Goal: Information Seeking & Learning: Learn about a topic

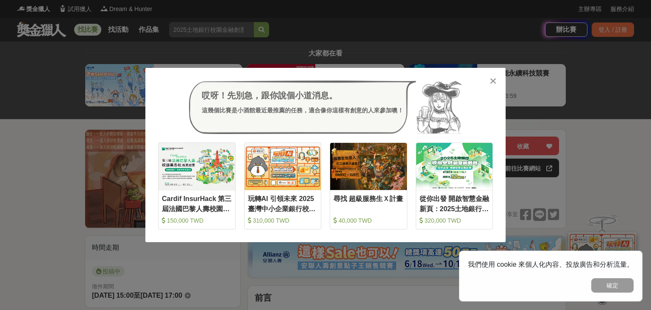
click at [496, 84] on div at bounding box center [492, 80] width 8 height 8
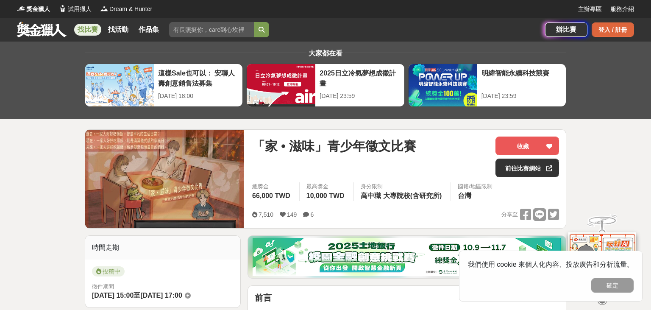
click at [601, 29] on div "登入 / 註冊" at bounding box center [612, 29] width 42 height 14
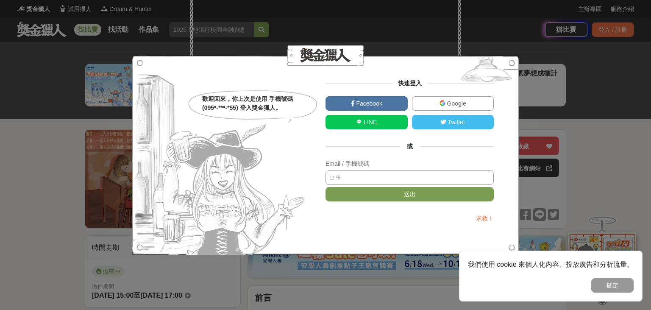
type input "ㄓ"
type input "0958703955"
click at [427, 196] on button "送出" at bounding box center [409, 194] width 168 height 14
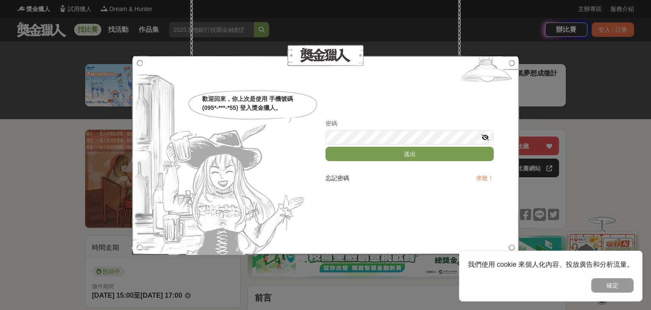
click at [486, 136] on icon at bounding box center [485, 137] width 8 height 6
click at [472, 153] on button "送出" at bounding box center [409, 154] width 168 height 14
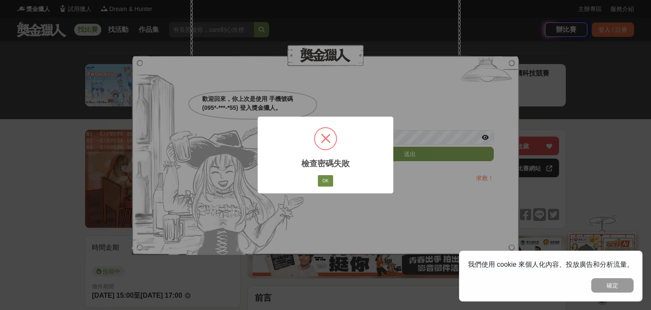
click at [330, 186] on button "OK" at bounding box center [325, 181] width 15 height 12
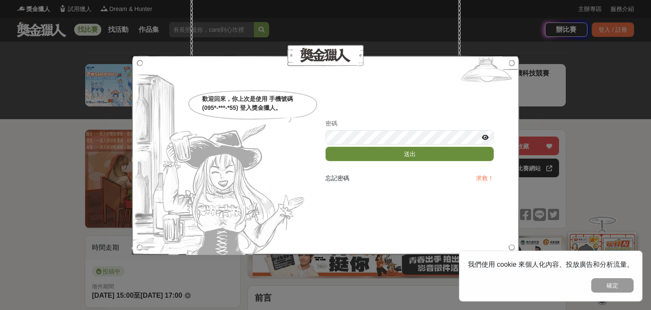
click at [370, 151] on button "送出" at bounding box center [409, 154] width 168 height 14
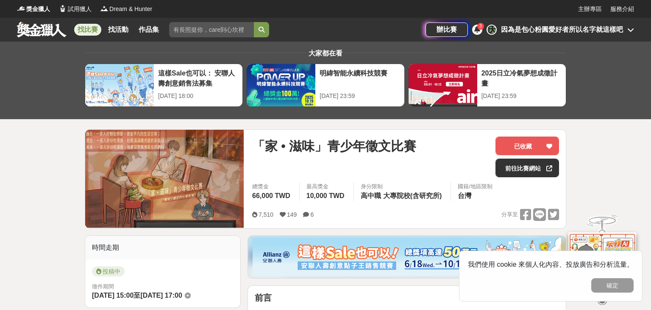
click at [551, 31] on div "因為是包心粉圓愛好者所以名字就這樣吧" at bounding box center [562, 30] width 122 height 10
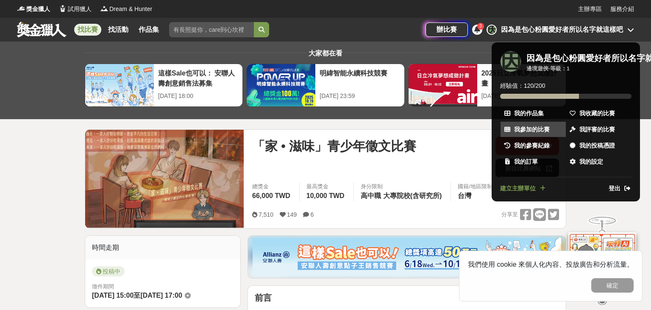
click at [535, 128] on span "我參加的比賽" at bounding box center [532, 129] width 36 height 9
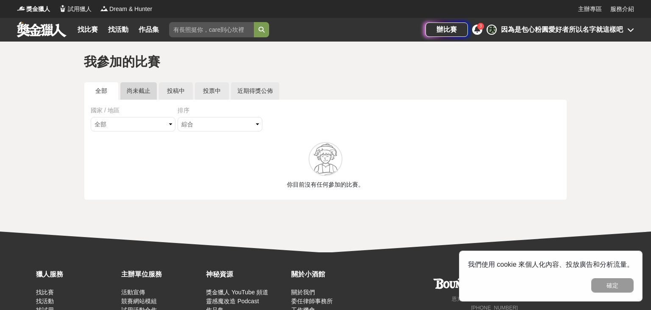
click at [139, 83] on link "尚未截止" at bounding box center [138, 90] width 36 height 17
click at [177, 96] on link "投稿中" at bounding box center [176, 90] width 34 height 17
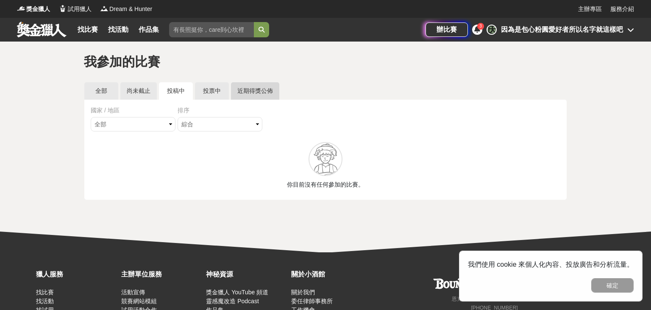
click at [261, 97] on link "近期得獎公佈" at bounding box center [255, 90] width 48 height 17
click at [218, 86] on link "投票中" at bounding box center [212, 90] width 34 height 17
click at [546, 29] on div "因為是包心粉圓愛好者所以名字就這樣吧" at bounding box center [562, 30] width 122 height 10
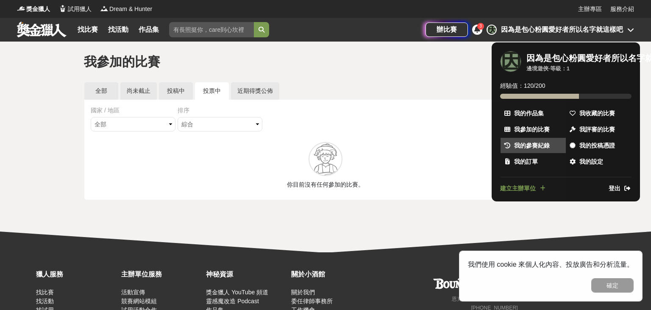
click at [544, 145] on span "我的參賽紀錄" at bounding box center [532, 145] width 36 height 9
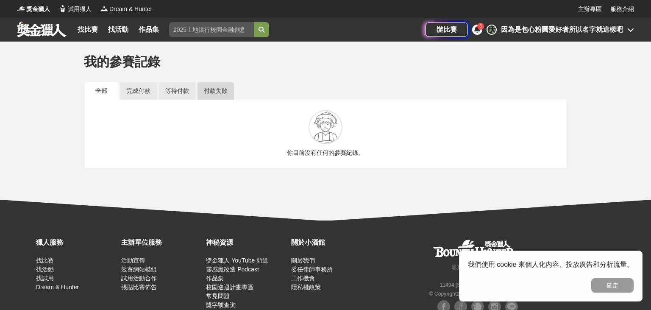
click at [212, 99] on link "付款失敗" at bounding box center [215, 90] width 36 height 17
click at [180, 91] on link "等待付款" at bounding box center [177, 90] width 36 height 17
click at [136, 89] on link "完成付款" at bounding box center [138, 90] width 36 height 17
click at [109, 89] on link "全部" at bounding box center [101, 90] width 34 height 17
click at [569, 36] on div "辦比賽 3 因 因為是包心粉圓愛好者所以名字就這樣吧" at bounding box center [529, 30] width 208 height 24
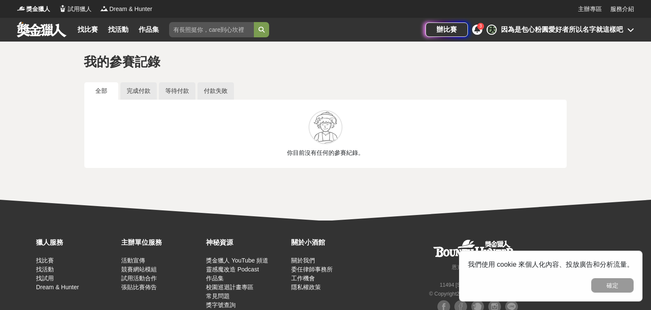
click at [565, 32] on div "因為是包心粉圓愛好者所以名字就這樣吧" at bounding box center [562, 30] width 122 height 10
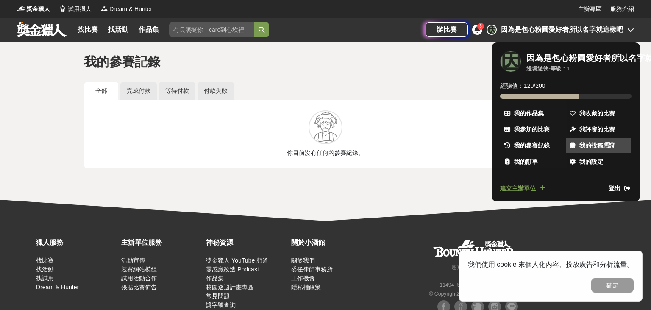
click at [606, 147] on span "我的投稿憑證" at bounding box center [597, 145] width 36 height 9
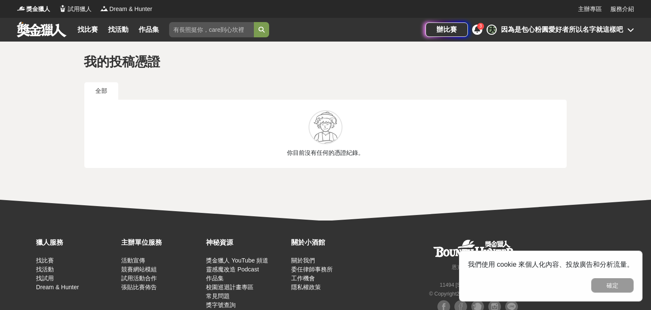
click at [555, 30] on div "因為是包心粉圓愛好者所以名字就這樣吧" at bounding box center [562, 30] width 122 height 10
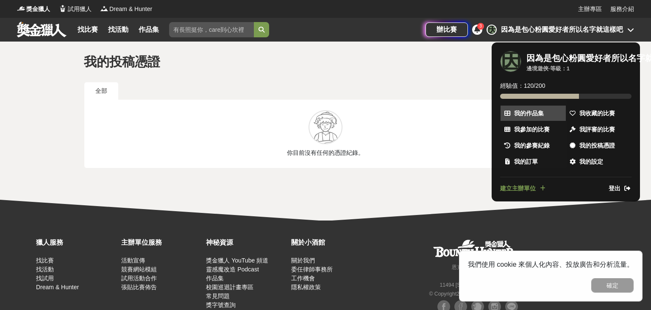
click at [536, 110] on span "我的作品集" at bounding box center [529, 113] width 30 height 9
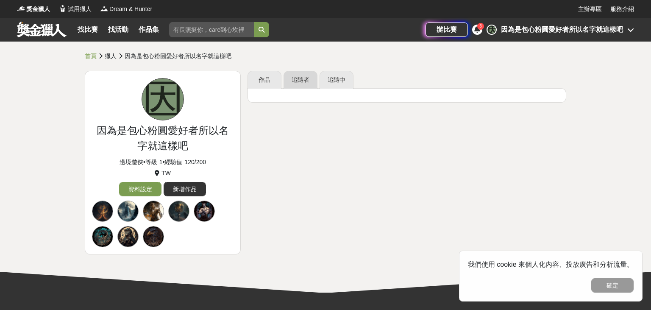
click at [296, 82] on link "追隨者" at bounding box center [300, 80] width 34 height 18
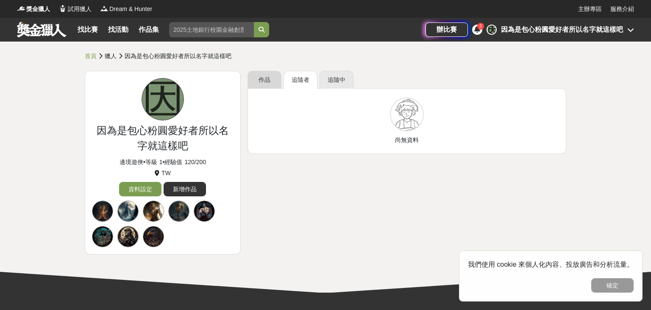
click at [266, 75] on link "作品" at bounding box center [264, 80] width 34 height 18
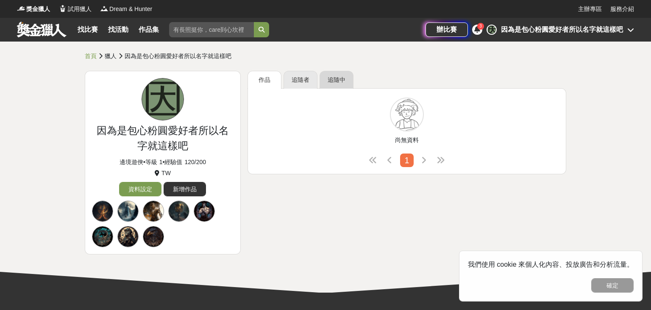
click at [345, 80] on link "追隨中" at bounding box center [336, 80] width 34 height 18
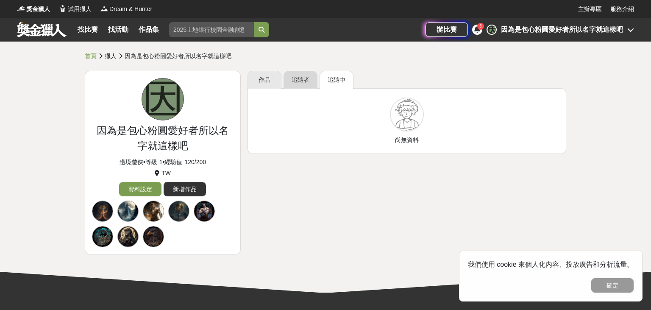
click at [302, 76] on link "追隨者" at bounding box center [300, 80] width 34 height 18
click at [560, 34] on div "因為是包心粉圓愛好者所以名字就這樣吧" at bounding box center [562, 30] width 122 height 10
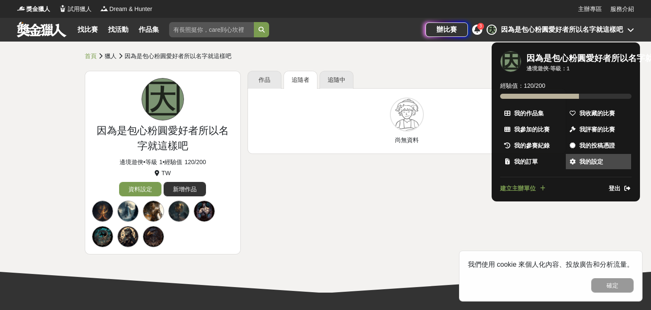
click at [596, 160] on span "我的設定" at bounding box center [591, 161] width 24 height 9
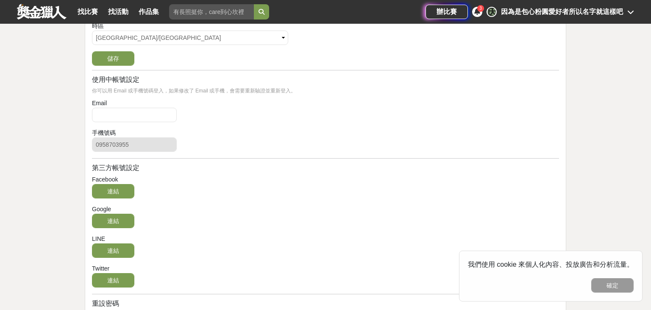
scroll to position [24, 0]
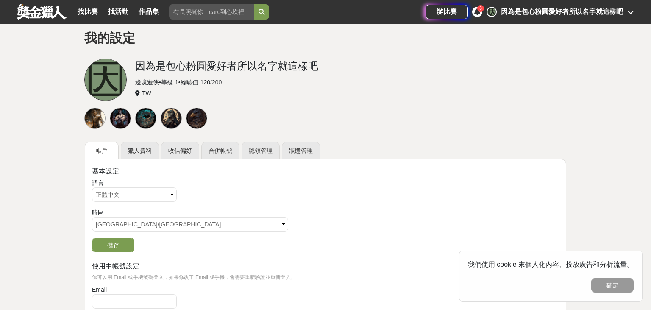
click at [561, 9] on div "因為是包心粉圓愛好者所以名字就這樣吧" at bounding box center [562, 12] width 122 height 10
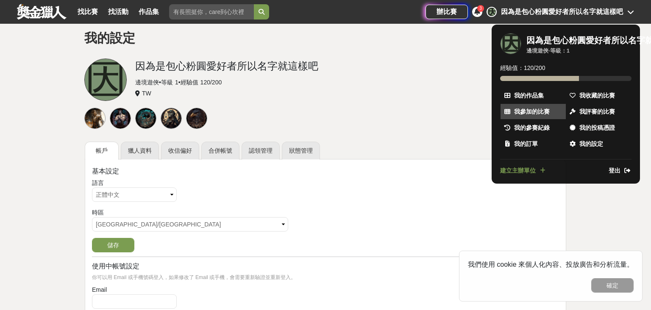
click at [538, 114] on span "我參加的比賽" at bounding box center [532, 111] width 36 height 9
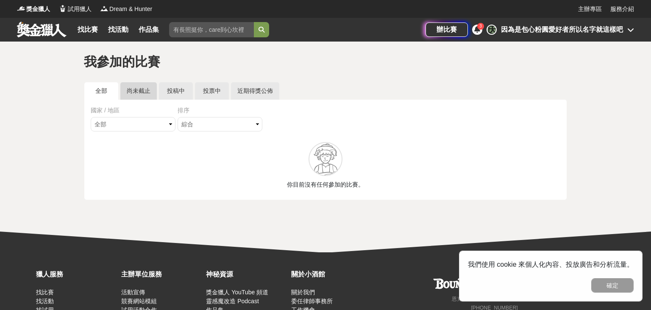
click at [141, 92] on link "尚未截止" at bounding box center [138, 90] width 36 height 17
click at [110, 92] on link "全部" at bounding box center [101, 90] width 34 height 17
click at [91, 117] on select "全部 台灣 國際" at bounding box center [133, 124] width 85 height 14
click at [177, 117] on select "綜合 熱門 獎金 截止 最新" at bounding box center [219, 124] width 85 height 14
click at [538, 33] on div "因為是包心粉圓愛好者所以名字就這樣吧" at bounding box center [562, 30] width 122 height 10
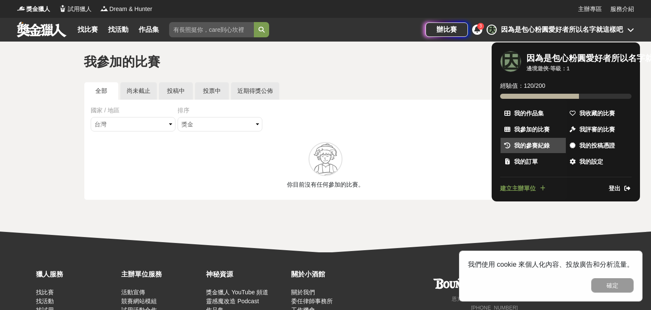
click at [525, 144] on span "我的參賽紀錄" at bounding box center [532, 145] width 36 height 9
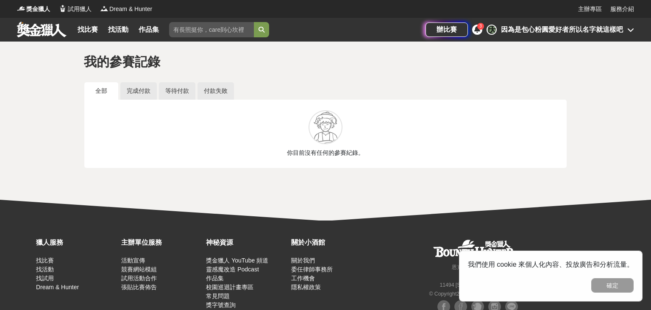
click at [522, 34] on div "因為是包心粉圓愛好者所以名字就這樣吧" at bounding box center [562, 30] width 122 height 10
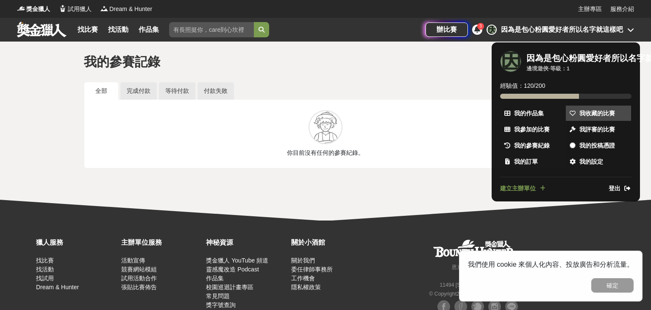
click at [594, 112] on span "我收藏的比賽" at bounding box center [597, 113] width 36 height 9
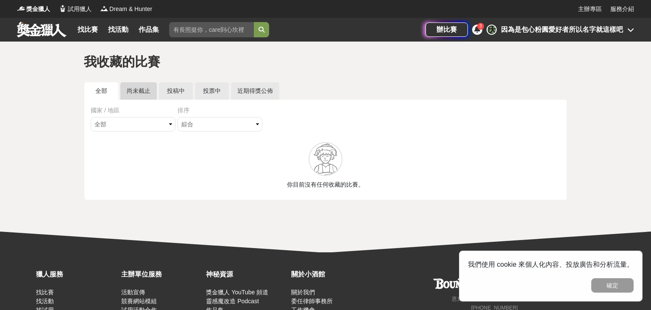
click at [141, 93] on link "尚未截止" at bounding box center [138, 90] width 36 height 17
click at [177, 93] on link "投稿中" at bounding box center [176, 90] width 34 height 17
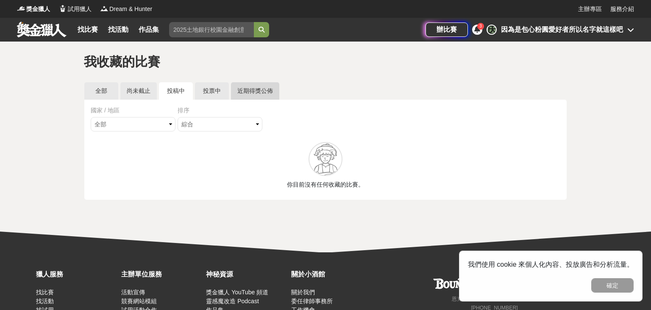
click at [241, 93] on link "近期得獎公佈" at bounding box center [255, 90] width 48 height 17
click at [209, 91] on link "投票中" at bounding box center [212, 90] width 34 height 17
click at [106, 91] on link "全部" at bounding box center [101, 90] width 34 height 17
click at [550, 22] on div "辦比賽 3 因 因為是包心粉圓愛好者所以名字就這樣吧" at bounding box center [529, 30] width 208 height 24
click at [555, 30] on div "因為是包心粉圓愛好者所以名字就這樣吧" at bounding box center [562, 30] width 122 height 10
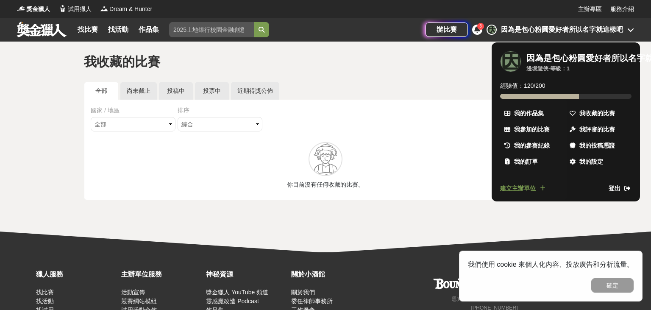
click at [359, 112] on div at bounding box center [325, 155] width 651 height 310
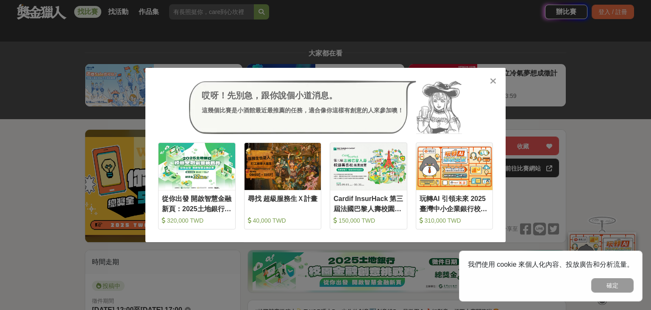
scroll to position [1492, 0]
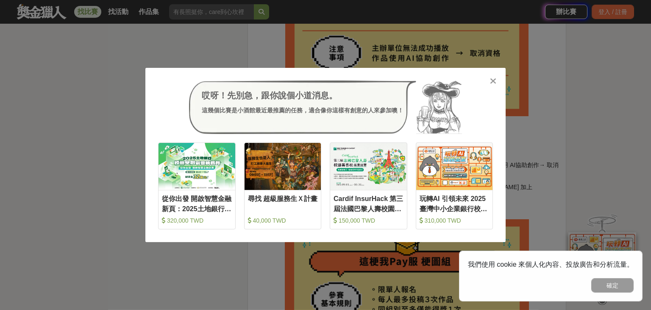
click at [492, 82] on icon at bounding box center [493, 81] width 6 height 8
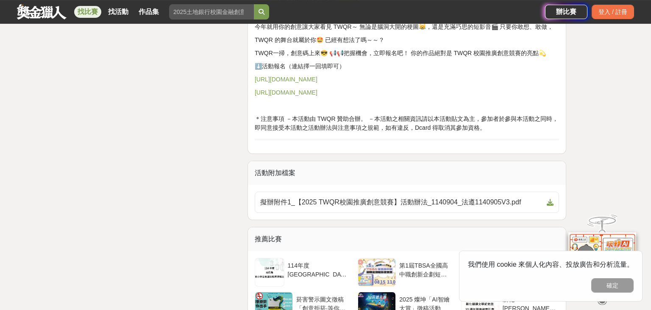
scroll to position [3086, 0]
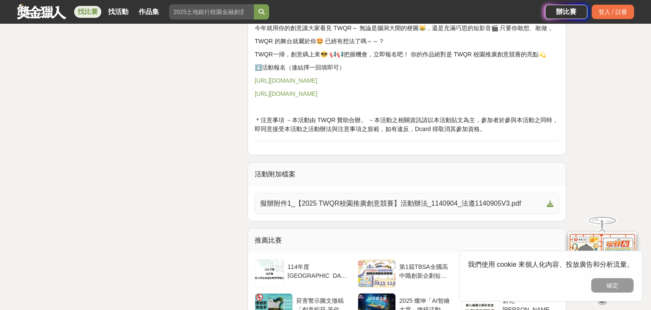
click at [369, 203] on span "擬辦附件1_【2025 TWQR校園推廣創意競賽】活動辦法_1140904_法遵1140905V3.pdf" at bounding box center [401, 203] width 283 height 10
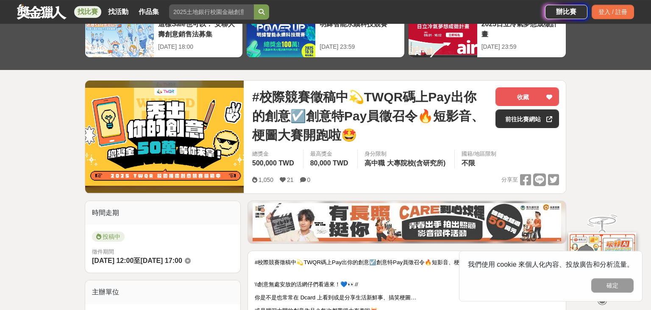
scroll to position [0, 0]
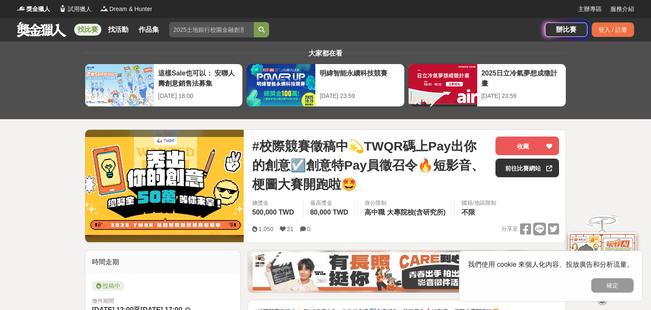
drag, startPoint x: 576, startPoint y: 152, endPoint x: 592, endPoint y: -36, distance: 188.3
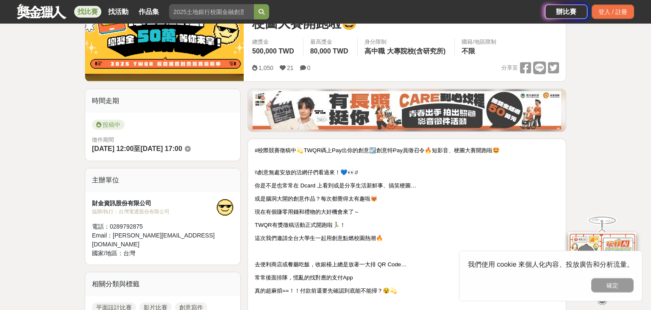
scroll to position [280, 0]
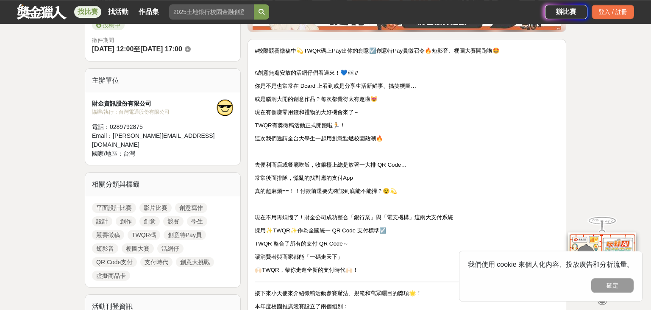
drag, startPoint x: 648, startPoint y: 158, endPoint x: 634, endPoint y: 227, distance: 69.6
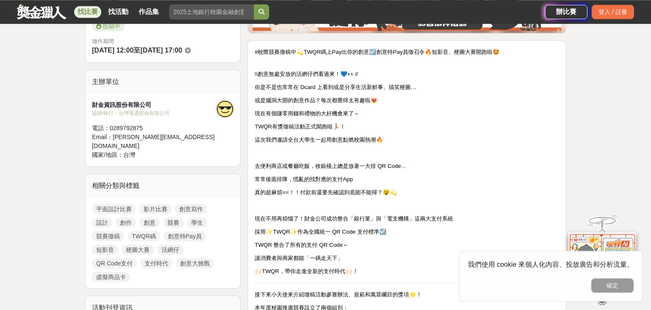
scroll to position [168, 0]
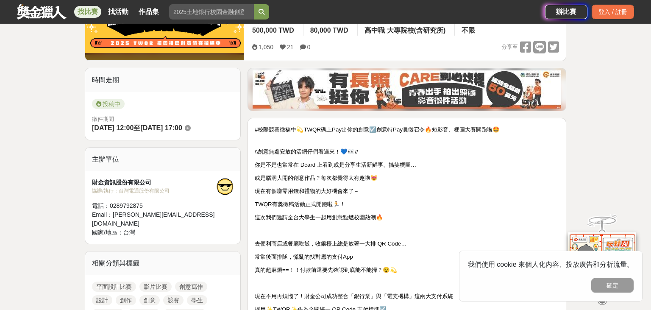
drag, startPoint x: 602, startPoint y: 155, endPoint x: 603, endPoint y: 123, distance: 32.6
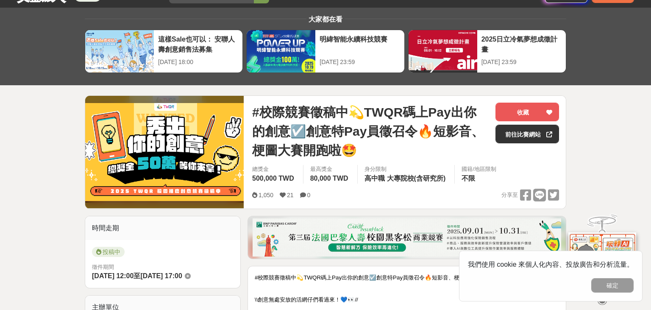
scroll to position [0, 0]
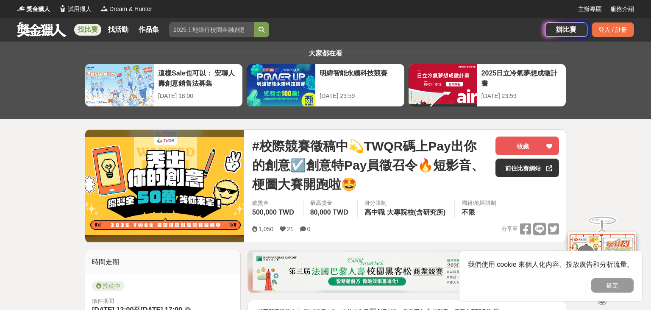
drag, startPoint x: 599, startPoint y: 128, endPoint x: 599, endPoint y: 96, distance: 32.6
click at [532, 142] on button "收藏" at bounding box center [527, 145] width 64 height 19
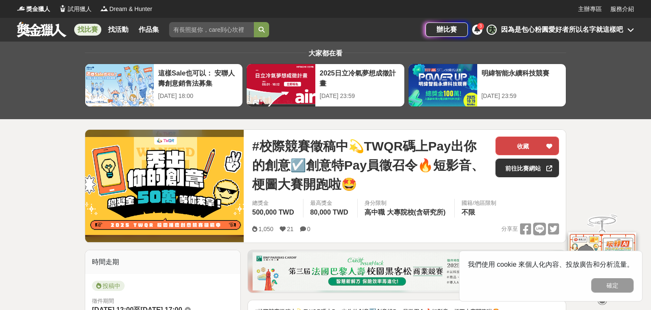
click at [532, 141] on button "收藏" at bounding box center [527, 145] width 64 height 19
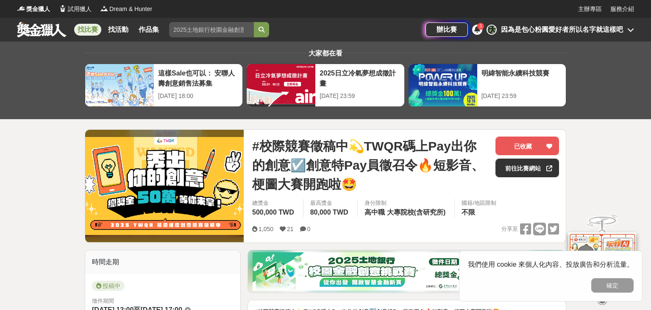
click at [478, 32] on icon at bounding box center [477, 29] width 6 height 7
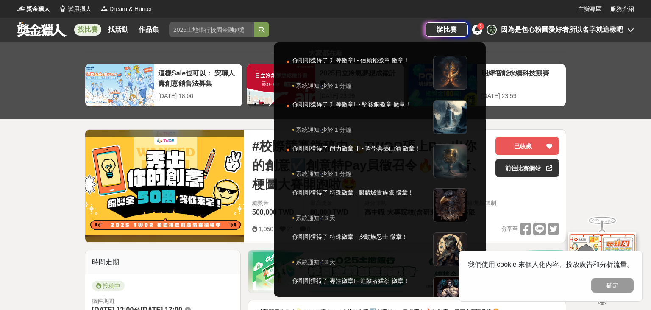
click at [38, 114] on div at bounding box center [325, 155] width 651 height 310
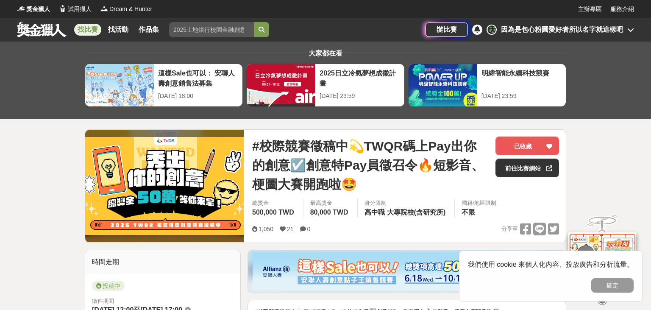
click at [572, 27] on div "因為是包心粉圓愛好者所以名字就這樣吧" at bounding box center [562, 30] width 122 height 10
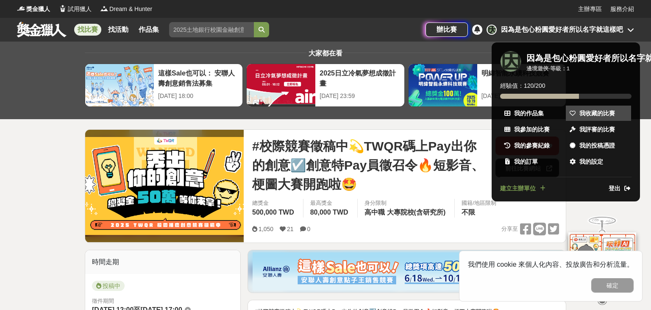
click at [574, 117] on link "我收藏的比賽" at bounding box center [597, 112] width 65 height 15
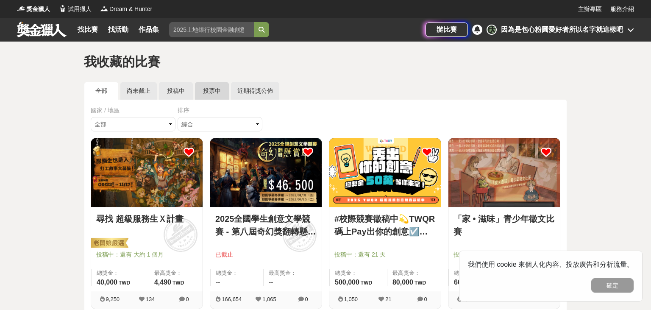
click at [211, 92] on link "投票中" at bounding box center [212, 90] width 34 height 17
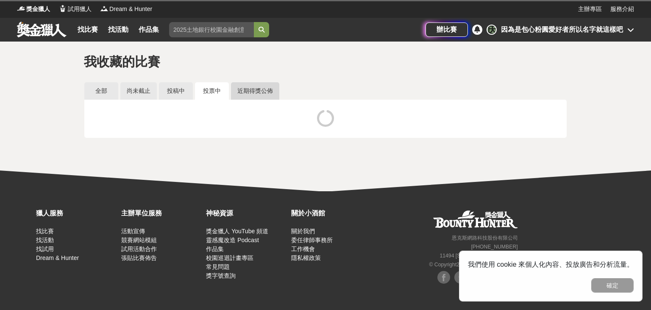
click at [249, 94] on link "近期得獎公佈" at bounding box center [255, 90] width 48 height 17
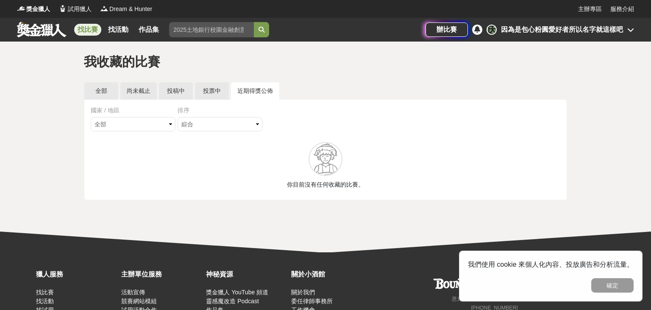
click at [87, 31] on link "找比賽" at bounding box center [87, 30] width 27 height 12
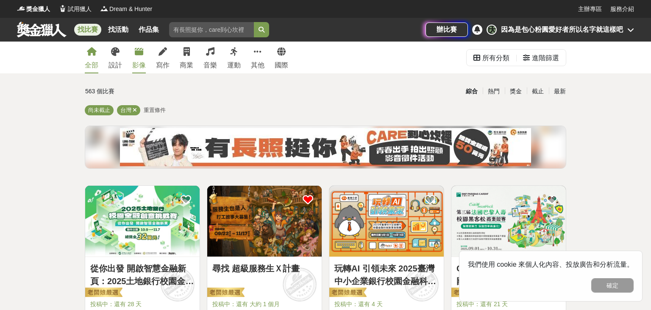
click at [135, 56] on icon at bounding box center [139, 51] width 8 height 8
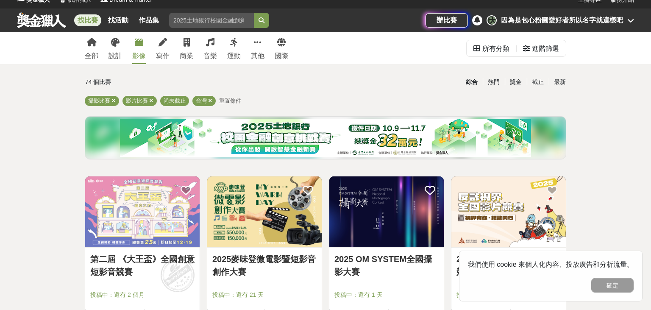
scroll to position [140, 0]
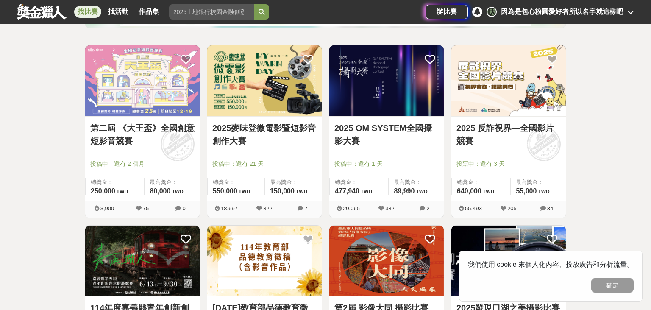
click at [157, 137] on link "第二屆 《大王盃》全國創意短影音競賽" at bounding box center [142, 134] width 104 height 25
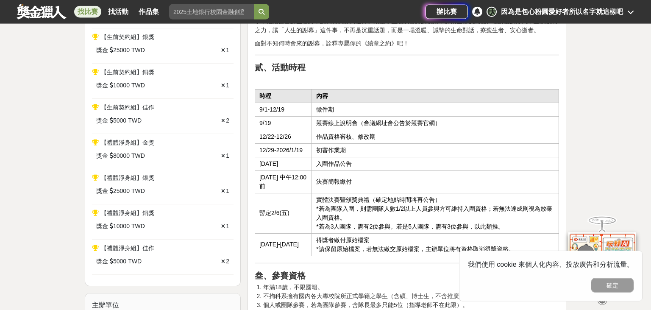
scroll to position [421, 0]
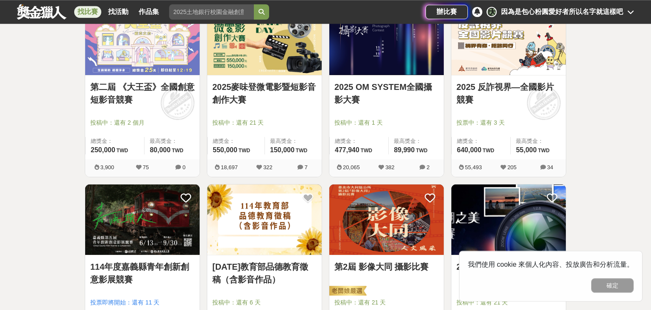
scroll to position [187, 0]
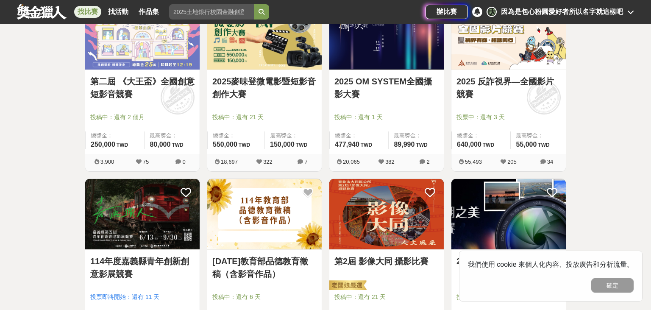
click at [247, 93] on link "2025麥味登微電影暨短影音創作大賽" at bounding box center [264, 87] width 104 height 25
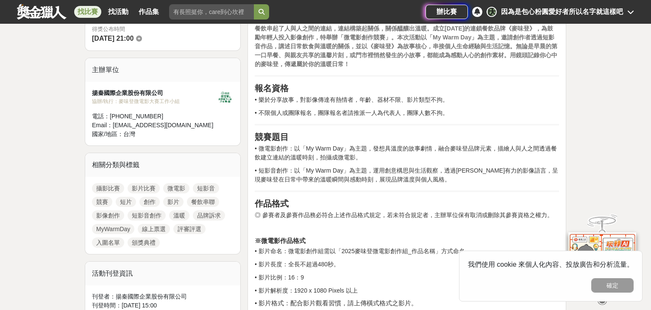
scroll to position [47, 0]
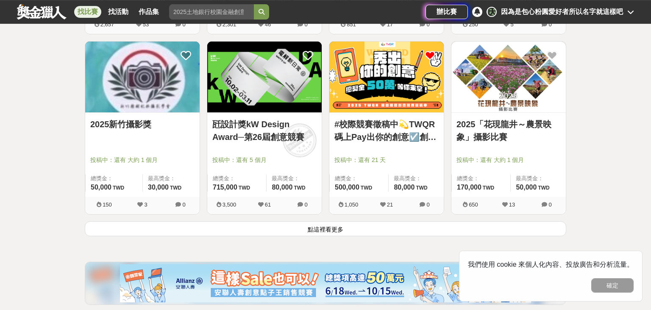
scroll to position [1075, 0]
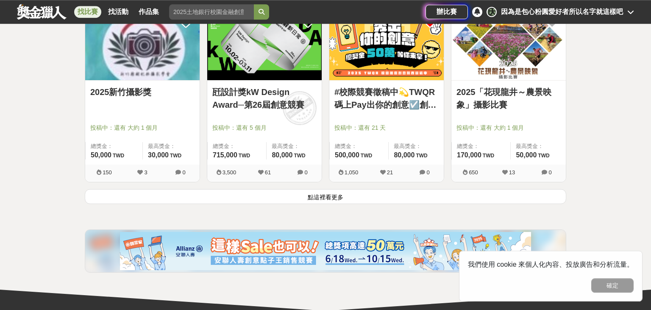
click at [401, 192] on button "點這裡看更多" at bounding box center [325, 196] width 481 height 15
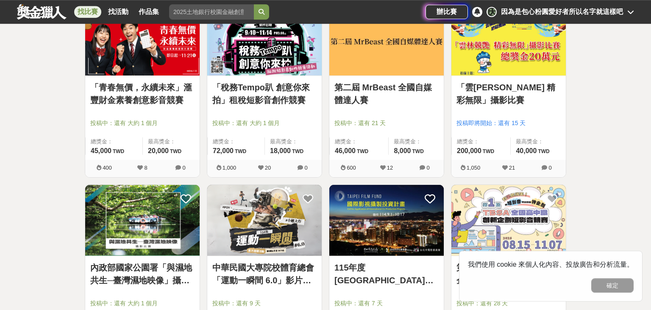
scroll to position [1986, 0]
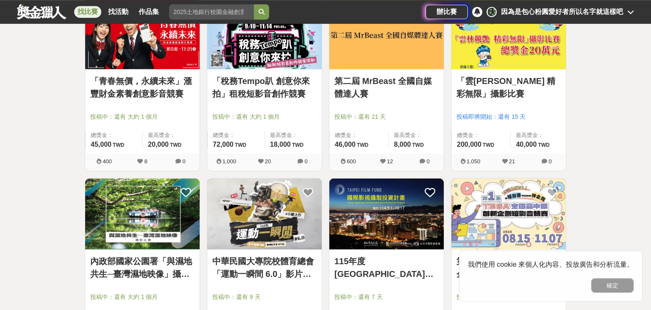
drag, startPoint x: 622, startPoint y: 112, endPoint x: 620, endPoint y: 120, distance: 7.8
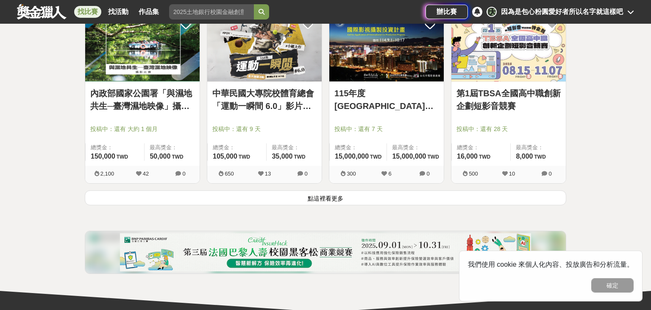
drag, startPoint x: 620, startPoint y: 120, endPoint x: 613, endPoint y: 173, distance: 53.4
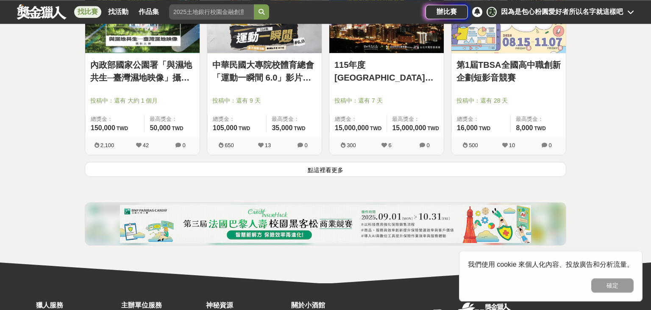
drag, startPoint x: 613, startPoint y: 173, endPoint x: 609, endPoint y: 150, distance: 22.8
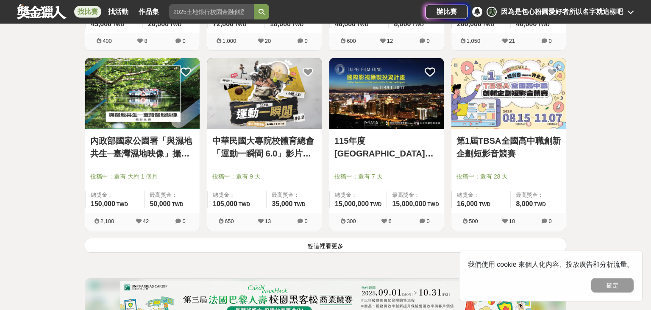
drag, startPoint x: 609, startPoint y: 196, endPoint x: 605, endPoint y: 168, distance: 28.6
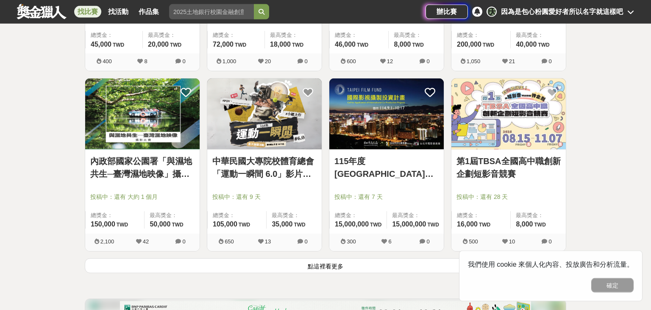
scroll to position [2086, 0]
click at [535, 161] on link "第1屆TBSA全國高中職創新企劃短影音競賽" at bounding box center [508, 167] width 104 height 25
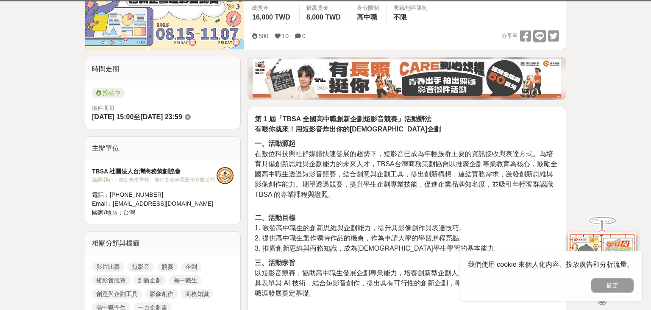
drag, startPoint x: 626, startPoint y: 119, endPoint x: 625, endPoint y: 201, distance: 82.2
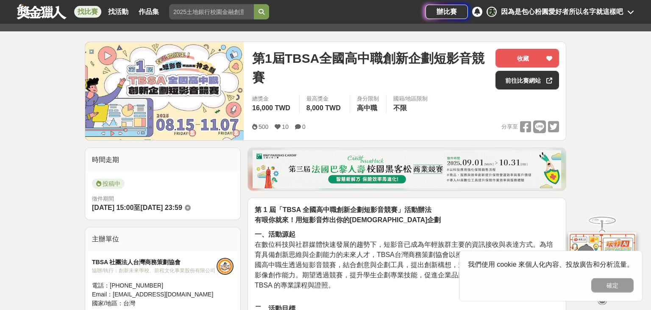
drag, startPoint x: 624, startPoint y: 133, endPoint x: 622, endPoint y: 75, distance: 58.5
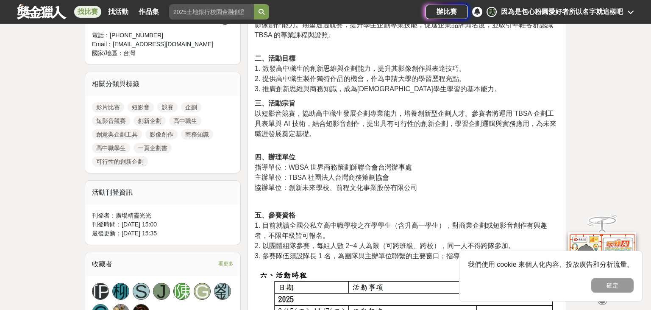
drag, startPoint x: 618, startPoint y: 97, endPoint x: 615, endPoint y: 172, distance: 75.4
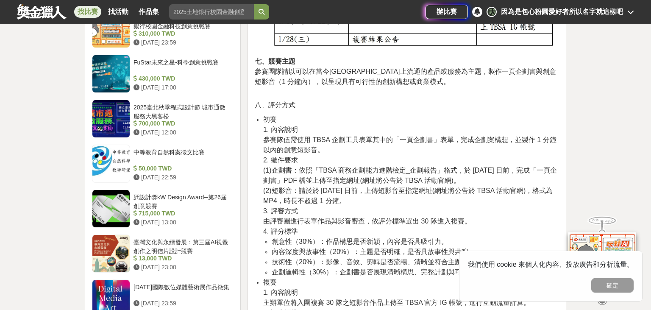
drag, startPoint x: 613, startPoint y: 131, endPoint x: 623, endPoint y: 233, distance: 102.9
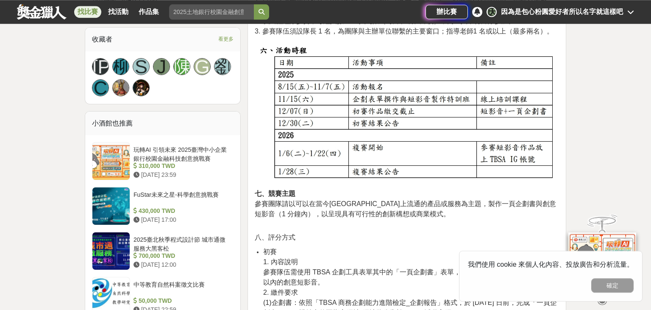
drag, startPoint x: 619, startPoint y: 150, endPoint x: 619, endPoint y: 108, distance: 41.5
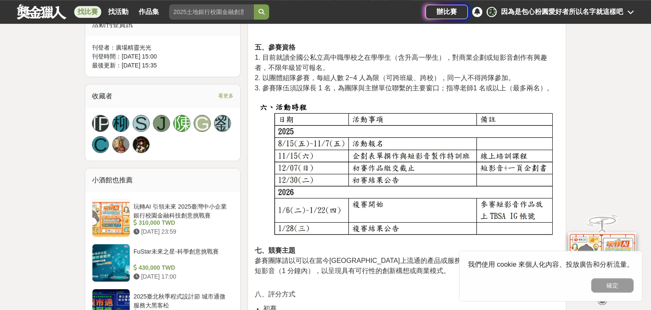
drag, startPoint x: 619, startPoint y: 108, endPoint x: 613, endPoint y: 118, distance: 11.6
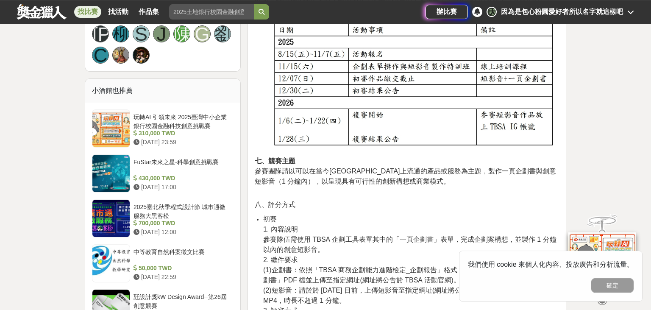
scroll to position [600, 0]
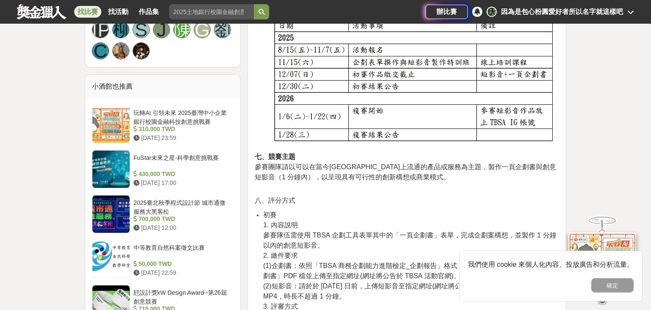
drag, startPoint x: 613, startPoint y: 118, endPoint x: 604, endPoint y: 127, distance: 12.0
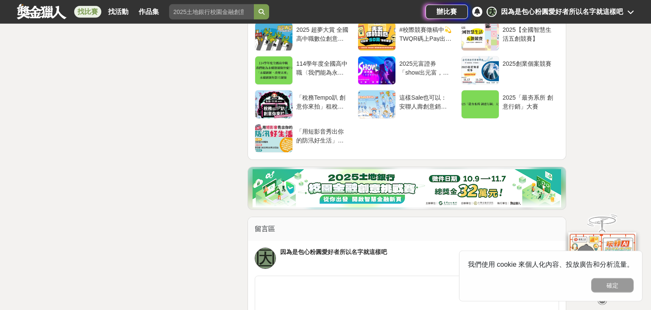
drag, startPoint x: 611, startPoint y: 131, endPoint x: 611, endPoint y: 94, distance: 36.9
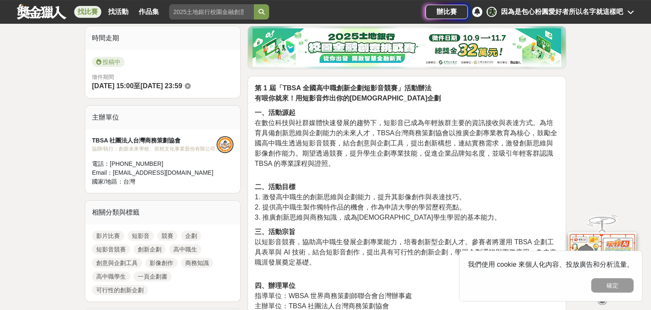
scroll to position [0, 0]
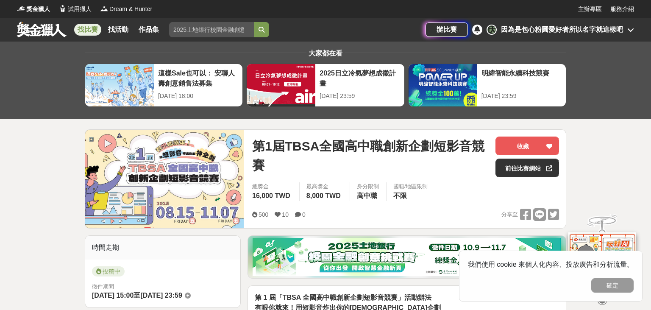
drag, startPoint x: 618, startPoint y: 180, endPoint x: 618, endPoint y: -36, distance: 216.4
click at [26, 94] on div "大家都在看 這樣Sale也可以： 安聯人壽創意銷售法募集 [DATE] 18:00 2025日立冷氣夢想成徵計畫 [DATE] 23:59 明緯智能永續科技競…" at bounding box center [325, 81] width 651 height 78
click at [331, 17] on div "獎金獵人 試用獵人 Dream & Hunter" at bounding box center [297, 9] width 561 height 18
click at [119, 26] on link "找活動" at bounding box center [118, 30] width 27 height 12
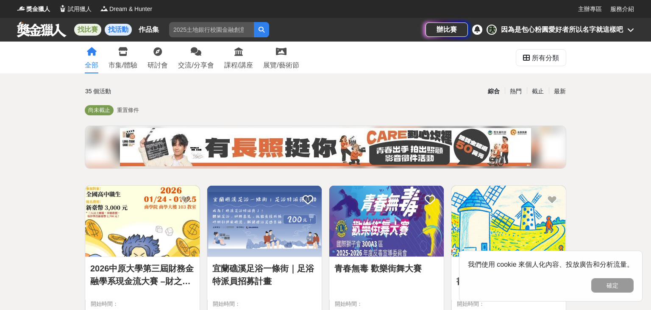
click at [89, 22] on div "找比賽 找活動 作品集" at bounding box center [119, 30] width 91 height 24
click at [94, 26] on link "找比賽" at bounding box center [87, 30] width 27 height 12
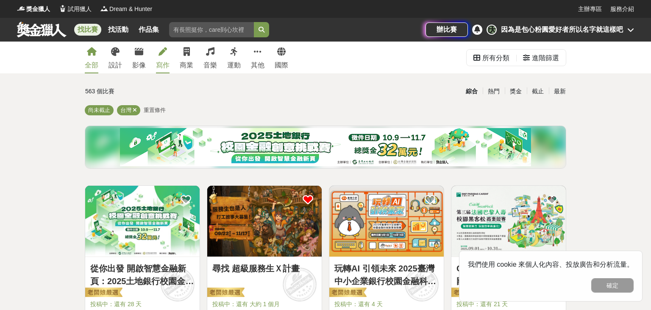
drag, startPoint x: 175, startPoint y: 62, endPoint x: 166, endPoint y: 59, distance: 9.4
click at [171, 61] on div "全部 設計 影像 寫作 商業 音樂 運動 其他 國際" at bounding box center [186, 58] width 213 height 32
click at [166, 58] on link "寫作" at bounding box center [163, 58] width 14 height 32
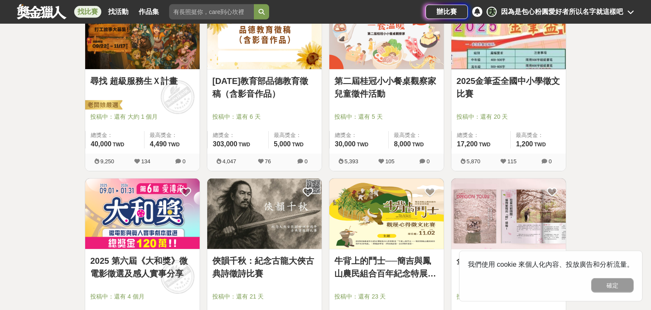
drag, startPoint x: 635, startPoint y: 200, endPoint x: 634, endPoint y: 204, distance: 4.3
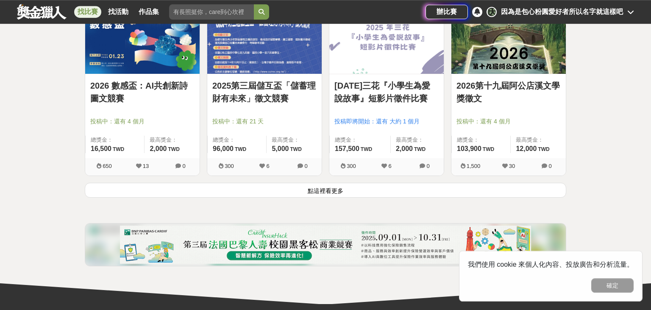
drag, startPoint x: 635, startPoint y: 125, endPoint x: 635, endPoint y: 263, distance: 137.7
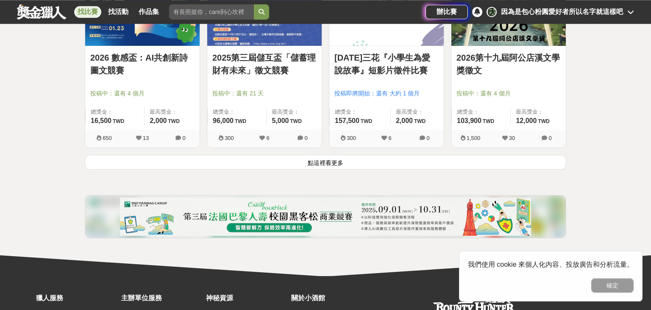
drag, startPoint x: 618, startPoint y: 149, endPoint x: 617, endPoint y: 129, distance: 19.5
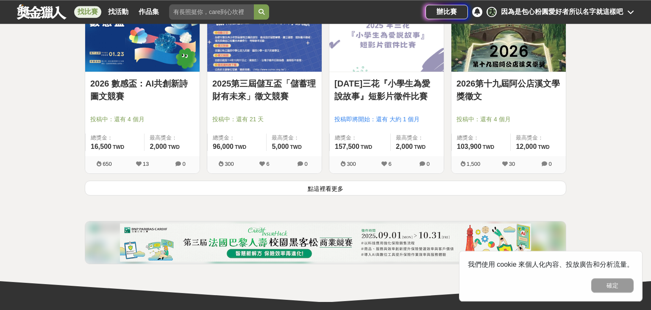
click at [530, 188] on button "點這裡看更多" at bounding box center [325, 187] width 481 height 15
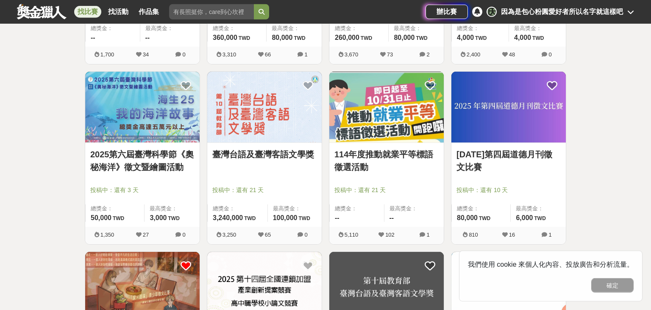
drag, startPoint x: 628, startPoint y: 176, endPoint x: 626, endPoint y: 233, distance: 56.8
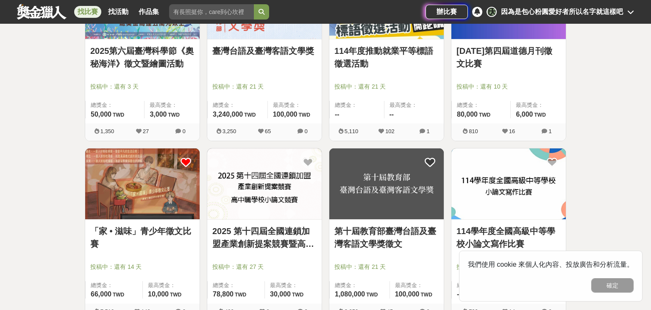
scroll to position [1617, 0]
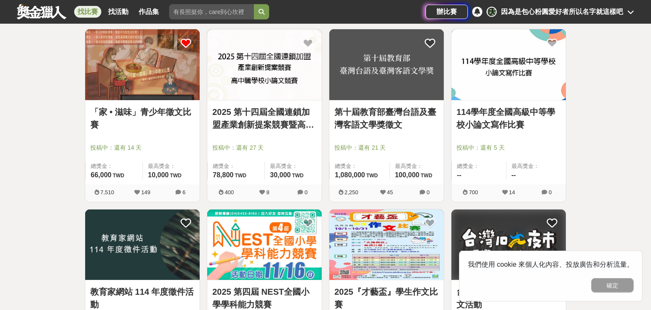
drag, startPoint x: 623, startPoint y: 89, endPoint x: 625, endPoint y: 152, distance: 63.1
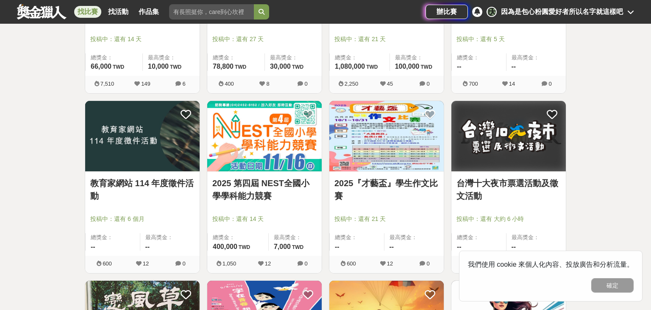
drag, startPoint x: 621, startPoint y: 166, endPoint x: 619, endPoint y: 184, distance: 18.0
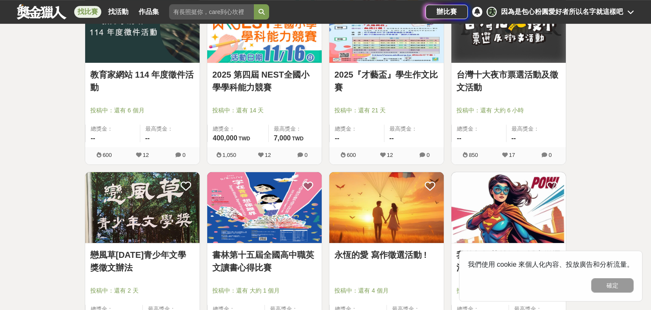
drag, startPoint x: 624, startPoint y: 114, endPoint x: 616, endPoint y: 127, distance: 14.8
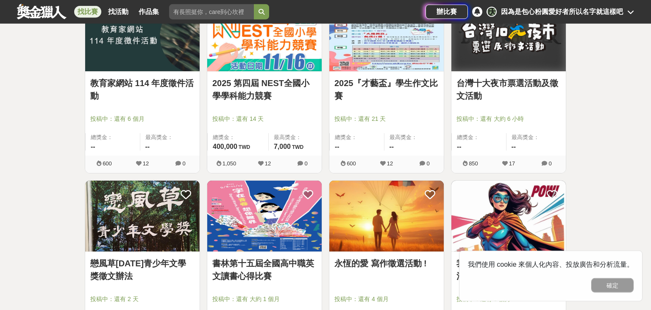
scroll to position [1763, 0]
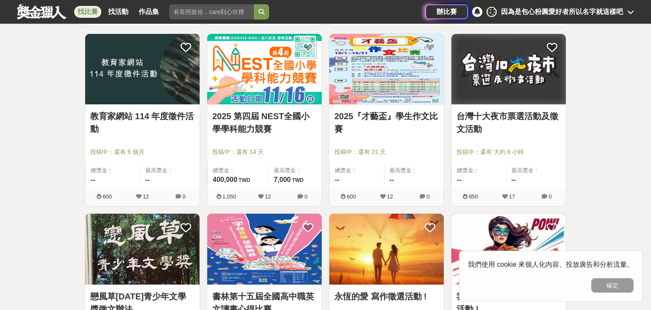
drag, startPoint x: 616, startPoint y: 127, endPoint x: 613, endPoint y: 98, distance: 28.5
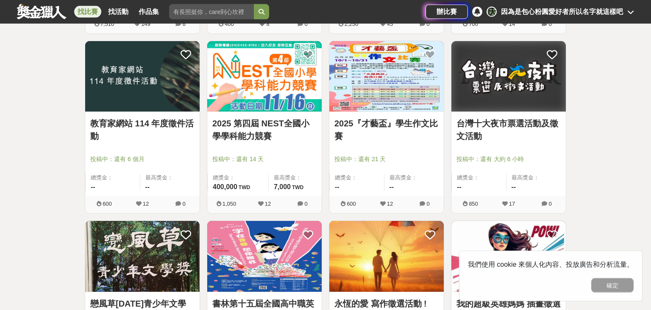
click at [181, 124] on link "教育家網站 114 年度徵件活動" at bounding box center [142, 129] width 104 height 25
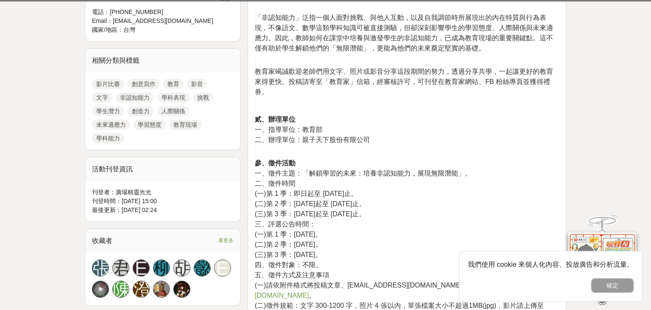
drag, startPoint x: 599, startPoint y: 100, endPoint x: 615, endPoint y: 214, distance: 114.6
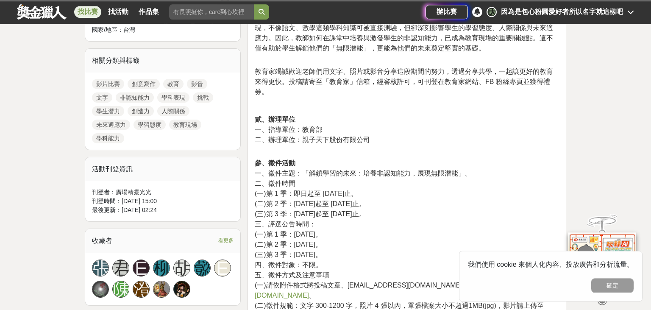
scroll to position [425, 0]
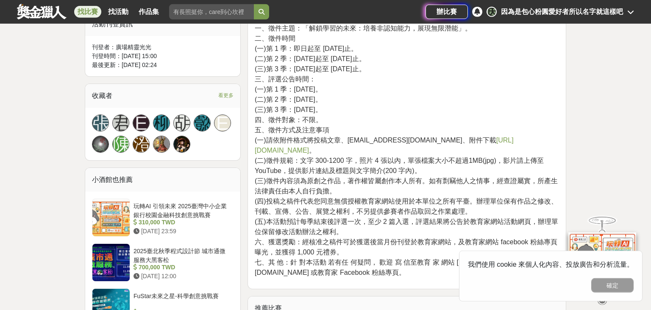
drag, startPoint x: 540, startPoint y: 143, endPoint x: 540, endPoint y: 179, distance: 36.4
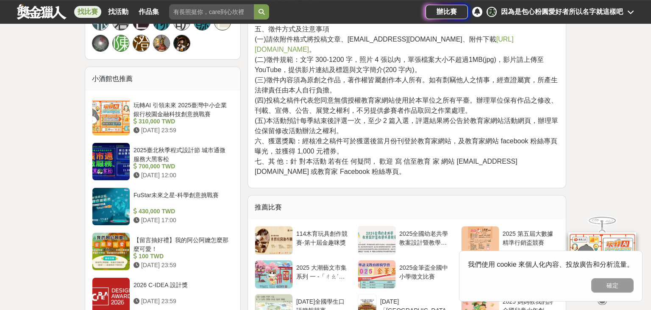
drag, startPoint x: 524, startPoint y: 137, endPoint x: 514, endPoint y: 179, distance: 43.4
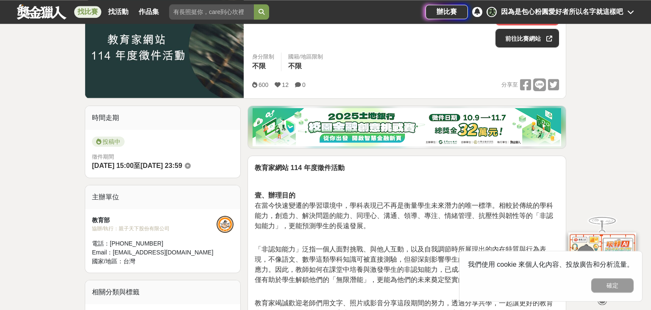
drag, startPoint x: 496, startPoint y: 56, endPoint x: 498, endPoint y: 38, distance: 18.8
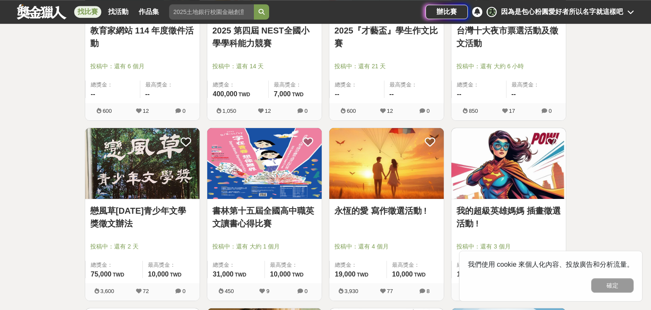
scroll to position [1966, 0]
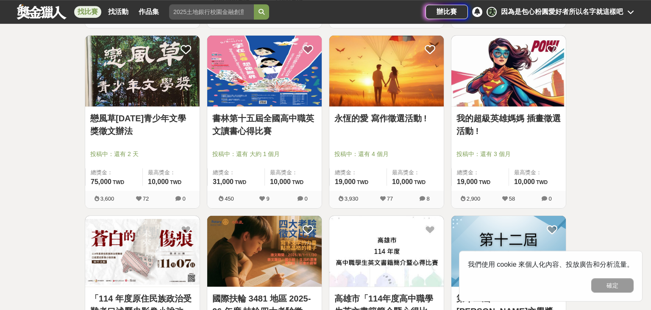
drag, startPoint x: 650, startPoint y: 141, endPoint x: 650, endPoint y: 195, distance: 53.8
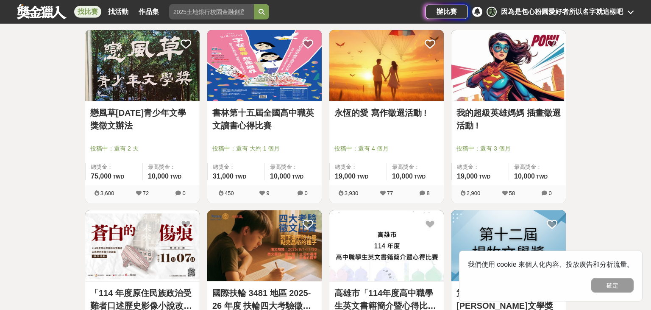
scroll to position [1944, 0]
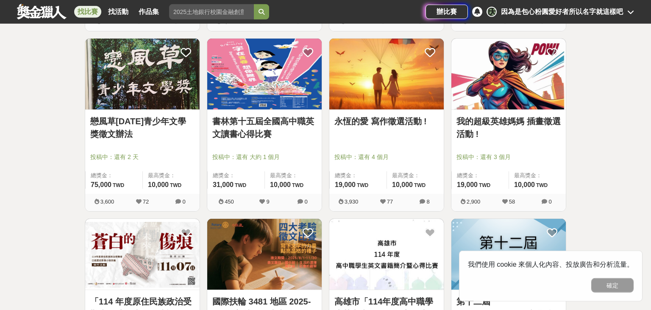
drag, startPoint x: 650, startPoint y: 136, endPoint x: 646, endPoint y: 122, distance: 14.8
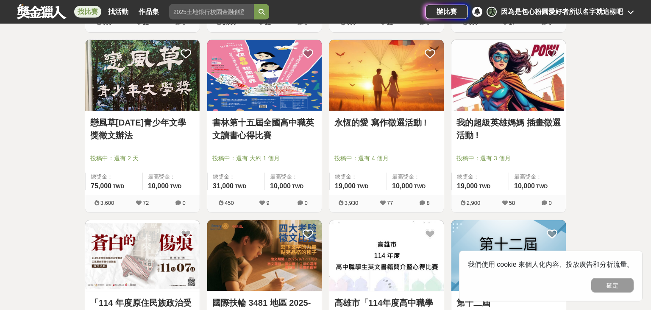
click at [396, 127] on link "永恆的愛 寫作徵選活動 !" at bounding box center [386, 122] width 104 height 13
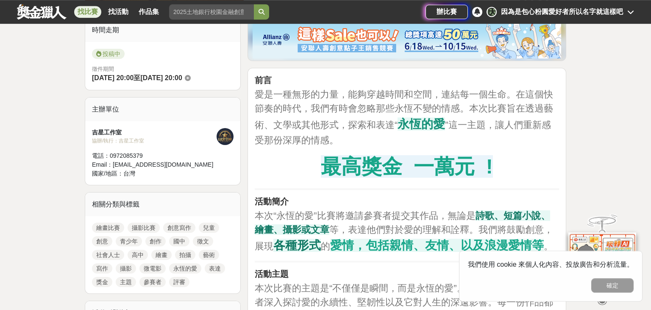
scroll to position [383, 0]
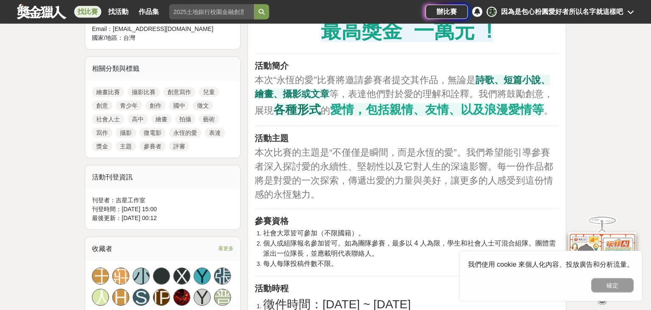
drag, startPoint x: 599, startPoint y: 122, endPoint x: 591, endPoint y: 188, distance: 67.3
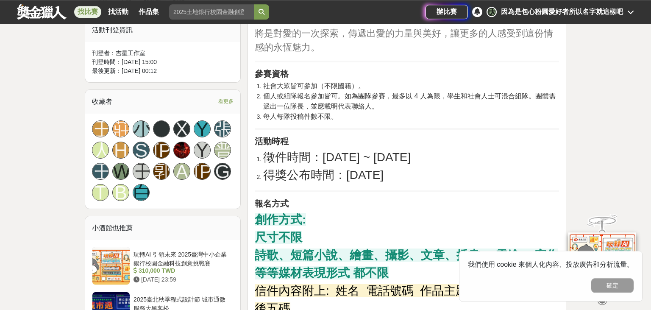
drag, startPoint x: 582, startPoint y: 144, endPoint x: 570, endPoint y: 194, distance: 51.9
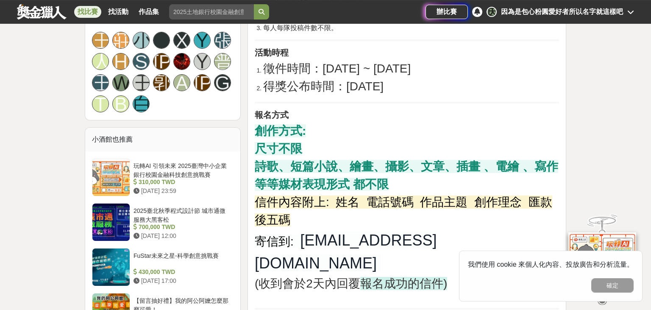
drag, startPoint x: 577, startPoint y: 175, endPoint x: 574, endPoint y: 233, distance: 58.6
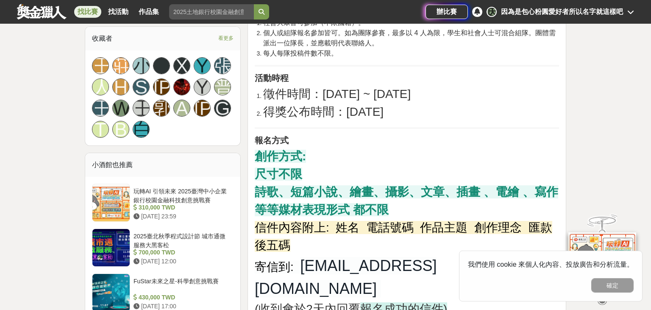
drag, startPoint x: 587, startPoint y: 163, endPoint x: 586, endPoint y: 133, distance: 30.5
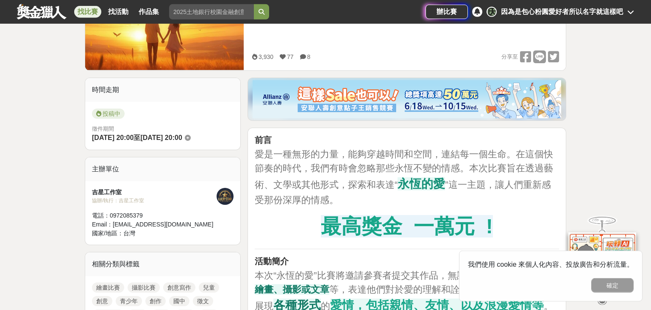
scroll to position [0, 0]
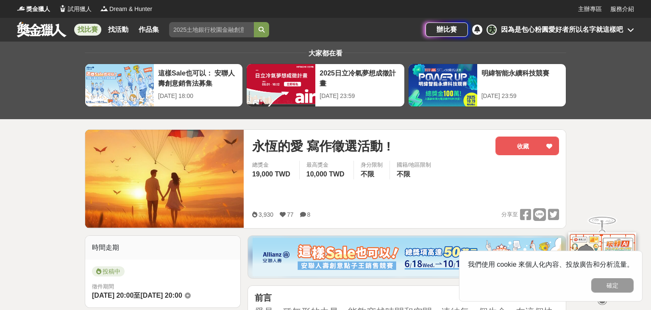
drag, startPoint x: 574, startPoint y: 142, endPoint x: 571, endPoint y: 40, distance: 102.6
click at [514, 147] on button "收藏" at bounding box center [527, 145] width 64 height 19
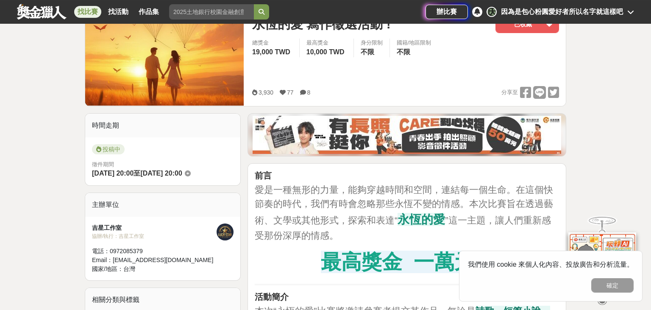
scroll to position [213, 0]
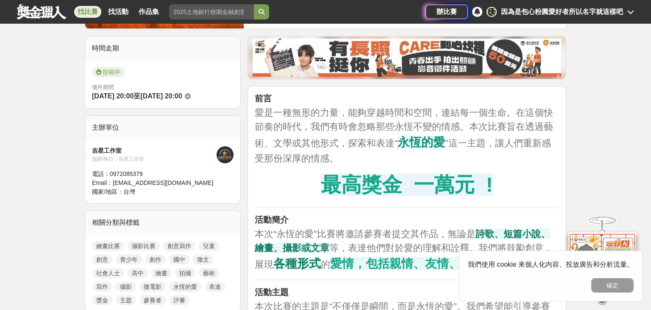
drag, startPoint x: 603, startPoint y: 150, endPoint x: 603, endPoint y: 177, distance: 27.5
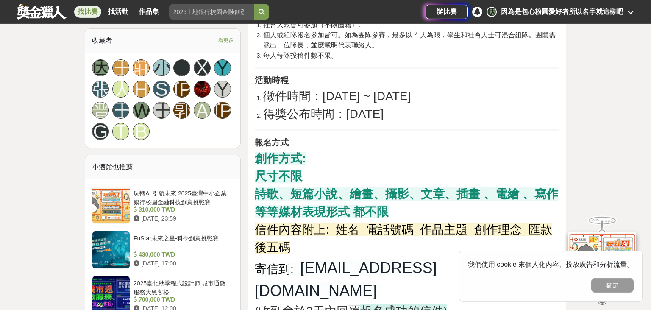
drag, startPoint x: 604, startPoint y: 139, endPoint x: 591, endPoint y: 198, distance: 60.6
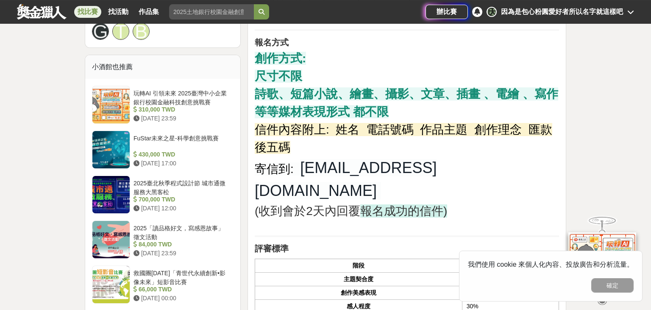
drag, startPoint x: 594, startPoint y: 130, endPoint x: 589, endPoint y: 152, distance: 23.0
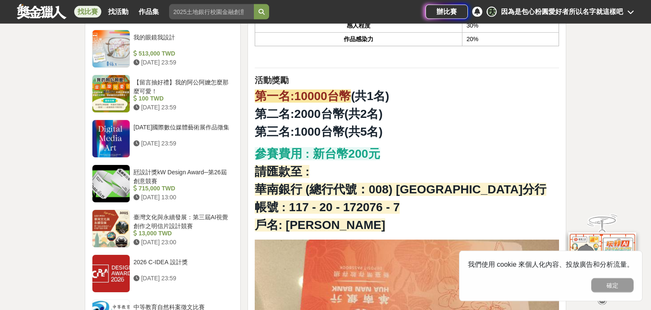
drag, startPoint x: 578, startPoint y: 108, endPoint x: 572, endPoint y: 161, distance: 53.7
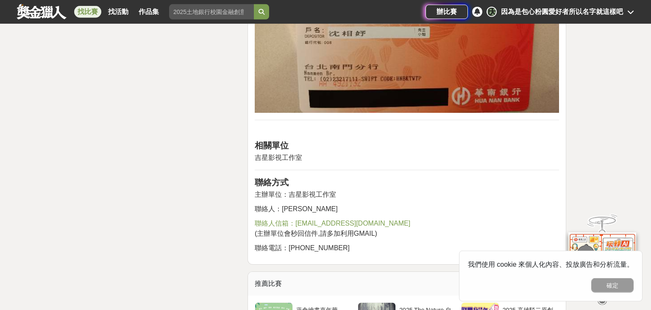
drag, startPoint x: 577, startPoint y: 128, endPoint x: 570, endPoint y: 155, distance: 28.0
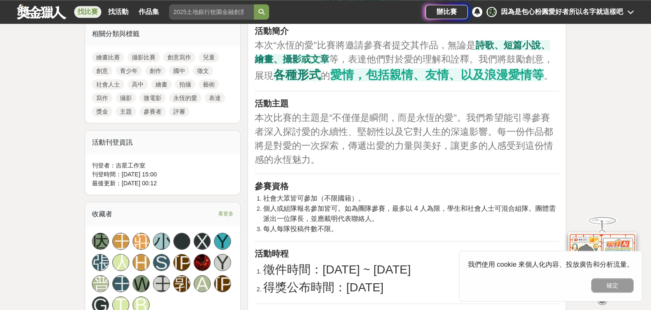
drag, startPoint x: 570, startPoint y: 155, endPoint x: 568, endPoint y: 33, distance: 122.8
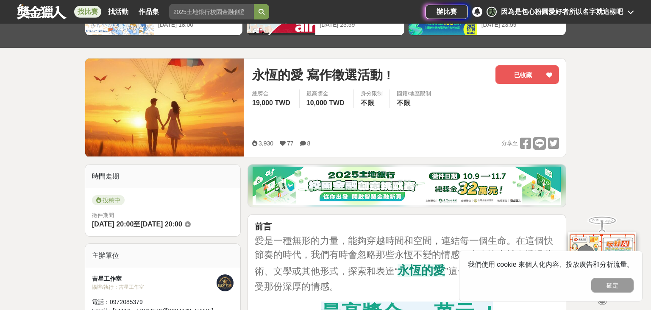
drag, startPoint x: 594, startPoint y: 152, endPoint x: 594, endPoint y: 100, distance: 52.1
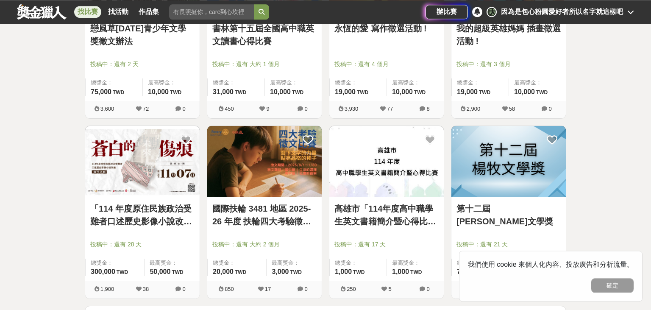
drag, startPoint x: 606, startPoint y: 102, endPoint x: 607, endPoint y: 151, distance: 48.7
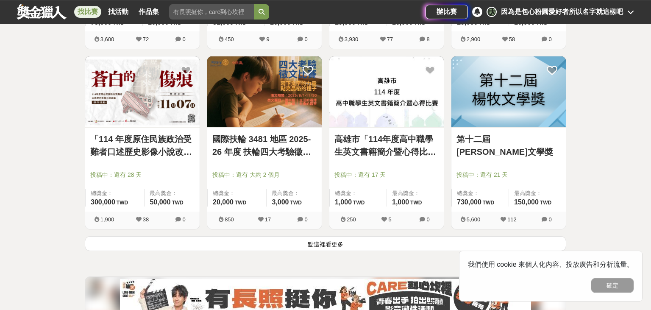
drag, startPoint x: 607, startPoint y: 151, endPoint x: 590, endPoint y: 167, distance: 23.4
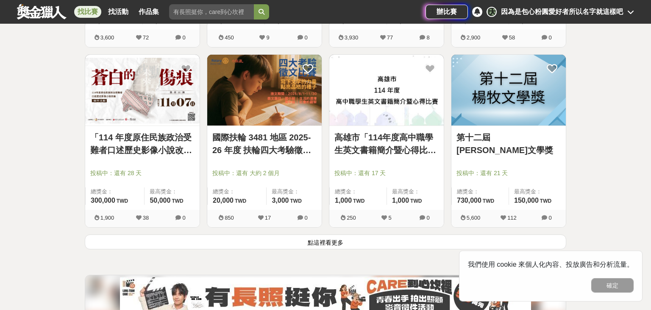
click at [357, 245] on button "點這裡看更多" at bounding box center [325, 241] width 481 height 15
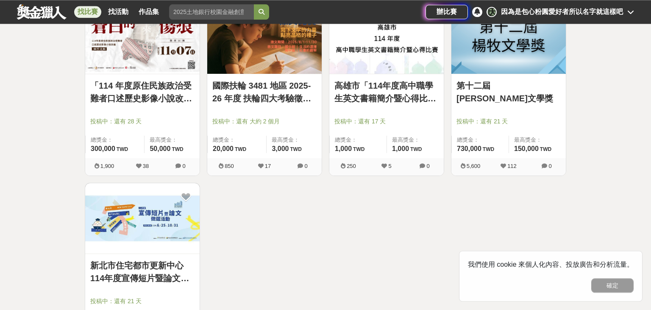
drag, startPoint x: 626, startPoint y: 125, endPoint x: 620, endPoint y: 144, distance: 20.8
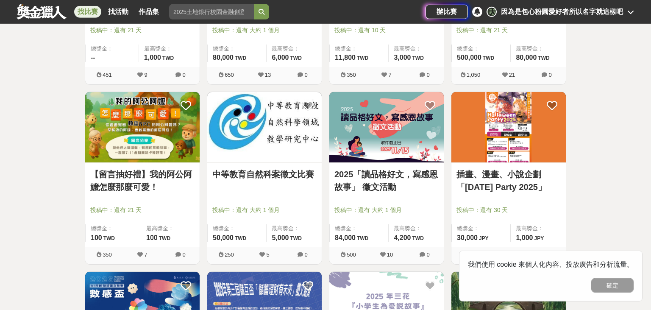
drag, startPoint x: 620, startPoint y: 144, endPoint x: 626, endPoint y: -20, distance: 164.5
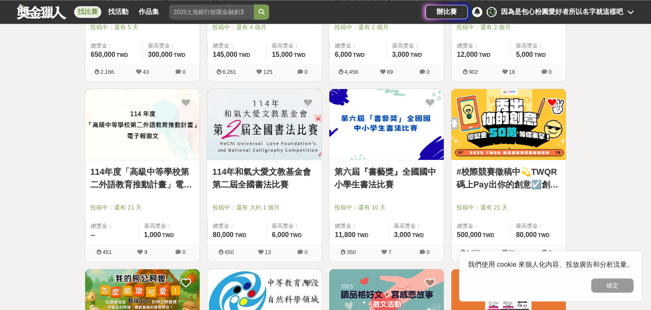
scroll to position [490, 0]
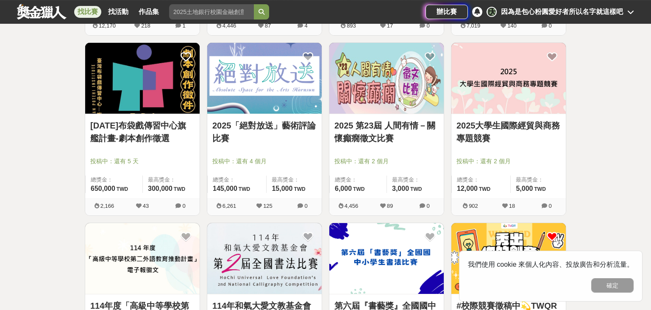
drag, startPoint x: 620, startPoint y: 105, endPoint x: 613, endPoint y: 52, distance: 53.0
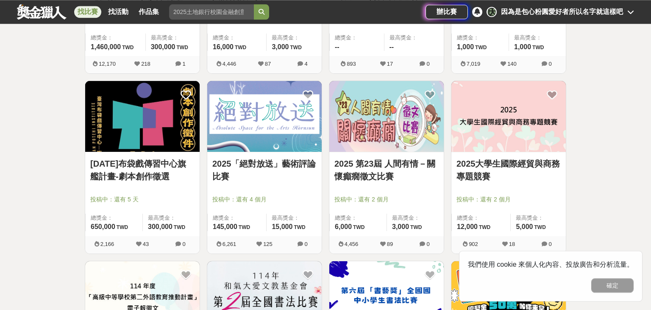
scroll to position [372, 0]
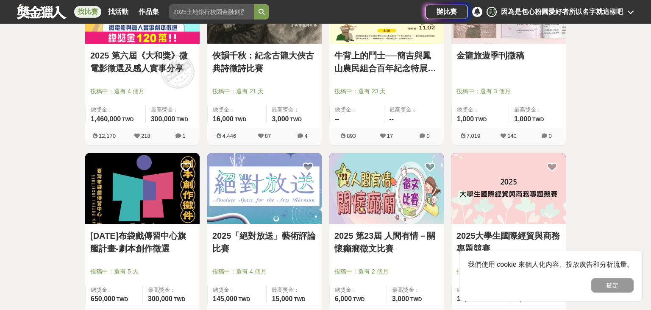
drag, startPoint x: 599, startPoint y: 131, endPoint x: 592, endPoint y: 83, distance: 49.2
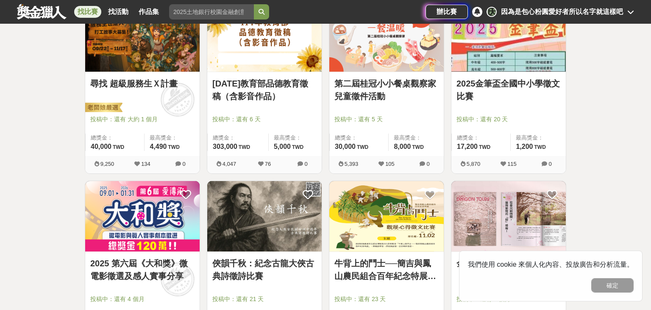
drag, startPoint x: 575, startPoint y: 121, endPoint x: 574, endPoint y: 54, distance: 67.4
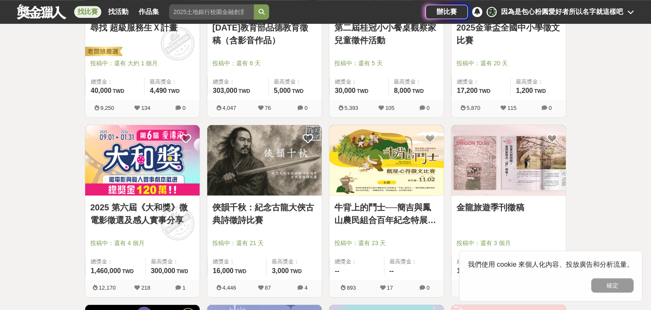
drag, startPoint x: 575, startPoint y: 84, endPoint x: 588, endPoint y: 117, distance: 35.4
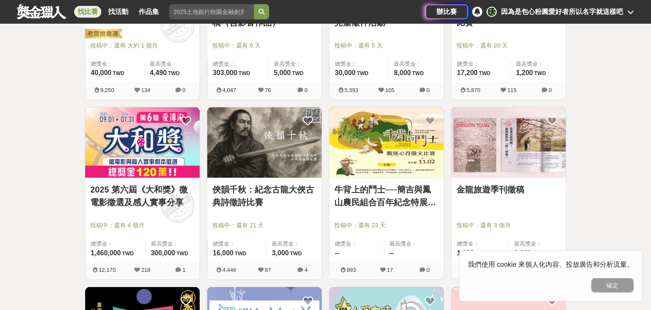
click at [495, 191] on link "金龍旅遊季刊徵稿" at bounding box center [508, 189] width 104 height 13
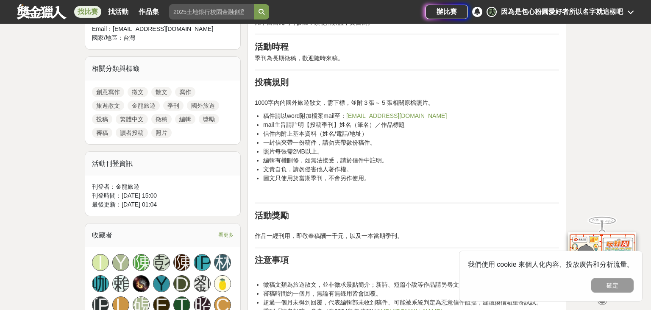
drag, startPoint x: 621, startPoint y: 92, endPoint x: 617, endPoint y: 148, distance: 55.6
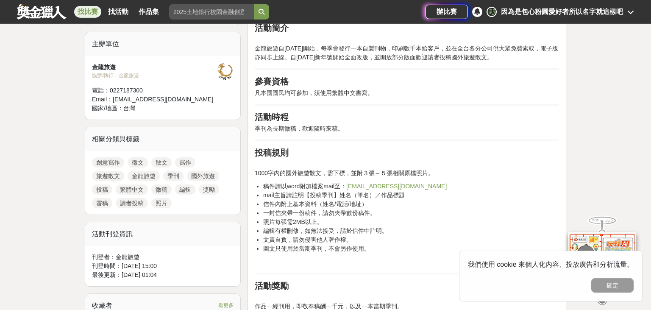
drag, startPoint x: 597, startPoint y: 63, endPoint x: 595, endPoint y: 51, distance: 12.1
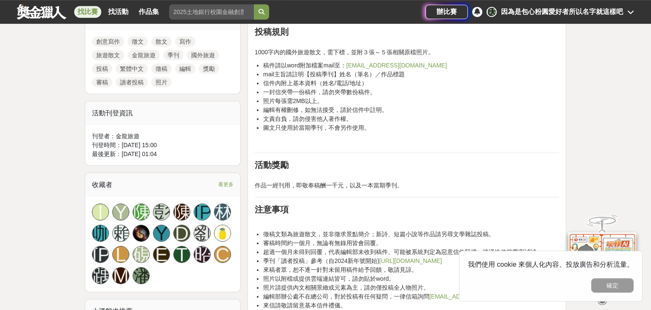
drag, startPoint x: 595, startPoint y: 51, endPoint x: 590, endPoint y: 60, distance: 10.4
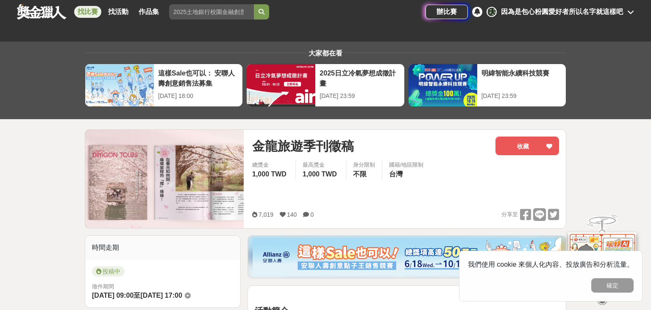
drag, startPoint x: 587, startPoint y: 162, endPoint x: 559, endPoint y: -18, distance: 182.6
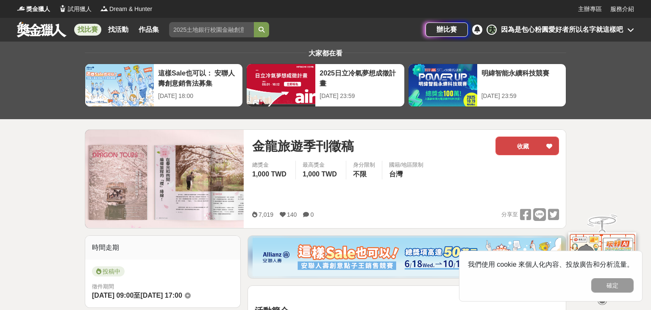
click at [540, 144] on button "收藏" at bounding box center [527, 145] width 64 height 19
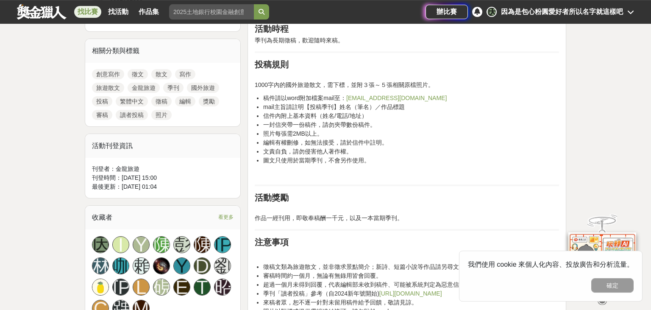
drag, startPoint x: 612, startPoint y: 107, endPoint x: 597, endPoint y: 172, distance: 67.0
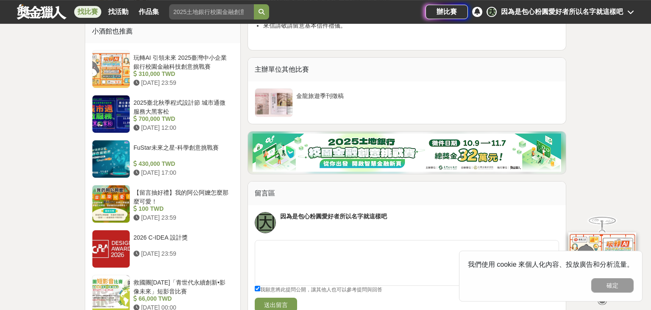
drag, startPoint x: 580, startPoint y: 154, endPoint x: 583, endPoint y: 203, distance: 48.8
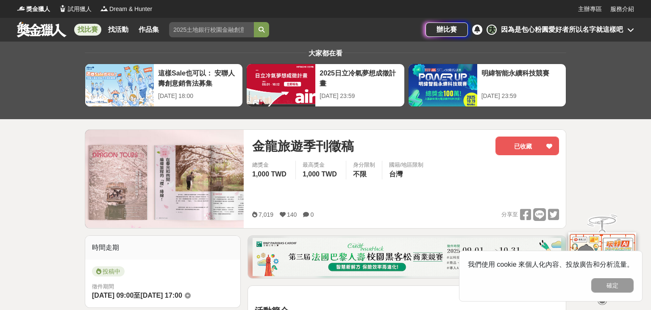
drag, startPoint x: 601, startPoint y: 124, endPoint x: 596, endPoint y: -14, distance: 137.8
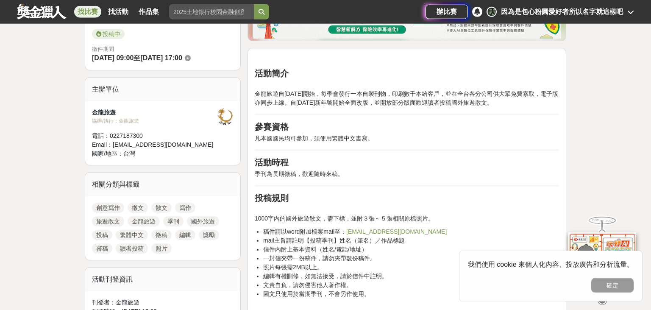
drag, startPoint x: 606, startPoint y: 101, endPoint x: 610, endPoint y: 170, distance: 69.5
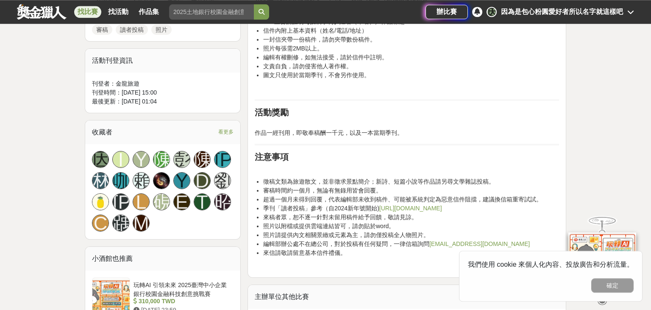
drag, startPoint x: 621, startPoint y: 93, endPoint x: 601, endPoint y: 187, distance: 95.6
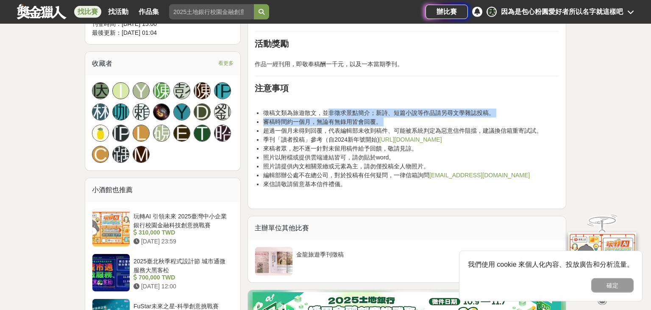
scroll to position [521, 0]
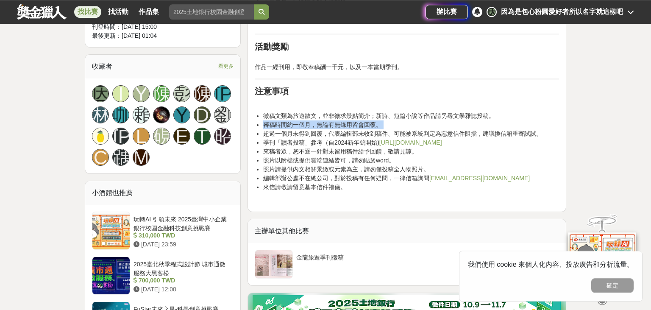
drag, startPoint x: 269, startPoint y: 93, endPoint x: 265, endPoint y: 134, distance: 41.3
click at [265, 134] on ul "徵稿文類為旅遊散文，並非徵求景點簡介；新詩、短篇小說等作品請另尋文學雜誌投稿。 審稿時間約一個月，無論有無錄用皆會回覆。 超過一個月未得到回覆，代表編輯部未收…" at bounding box center [407, 155] width 304 height 89
click at [265, 129] on li "審稿時間約一個月，無論有無錄用皆會回覆。" at bounding box center [411, 124] width 296 height 9
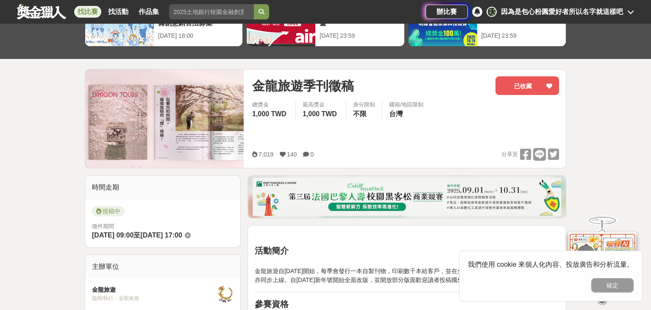
scroll to position [0, 0]
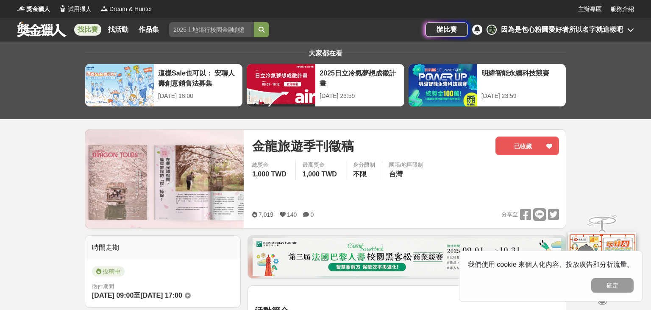
drag, startPoint x: 377, startPoint y: 183, endPoint x: 344, endPoint y: 55, distance: 132.1
click at [618, 24] on div "辦比賽 因 因為是包心粉圓愛好者所以名字就這樣吧" at bounding box center [529, 30] width 208 height 24
click at [619, 28] on div "因為是包心粉圓愛好者所以名字就這樣吧" at bounding box center [562, 30] width 122 height 10
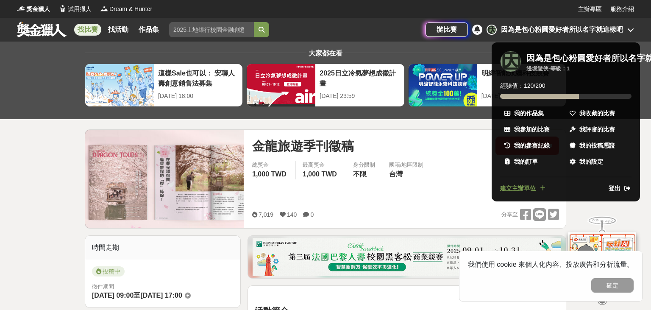
click at [615, 186] on span "登出" at bounding box center [614, 188] width 12 height 9
